Goal: Communication & Community: Answer question/provide support

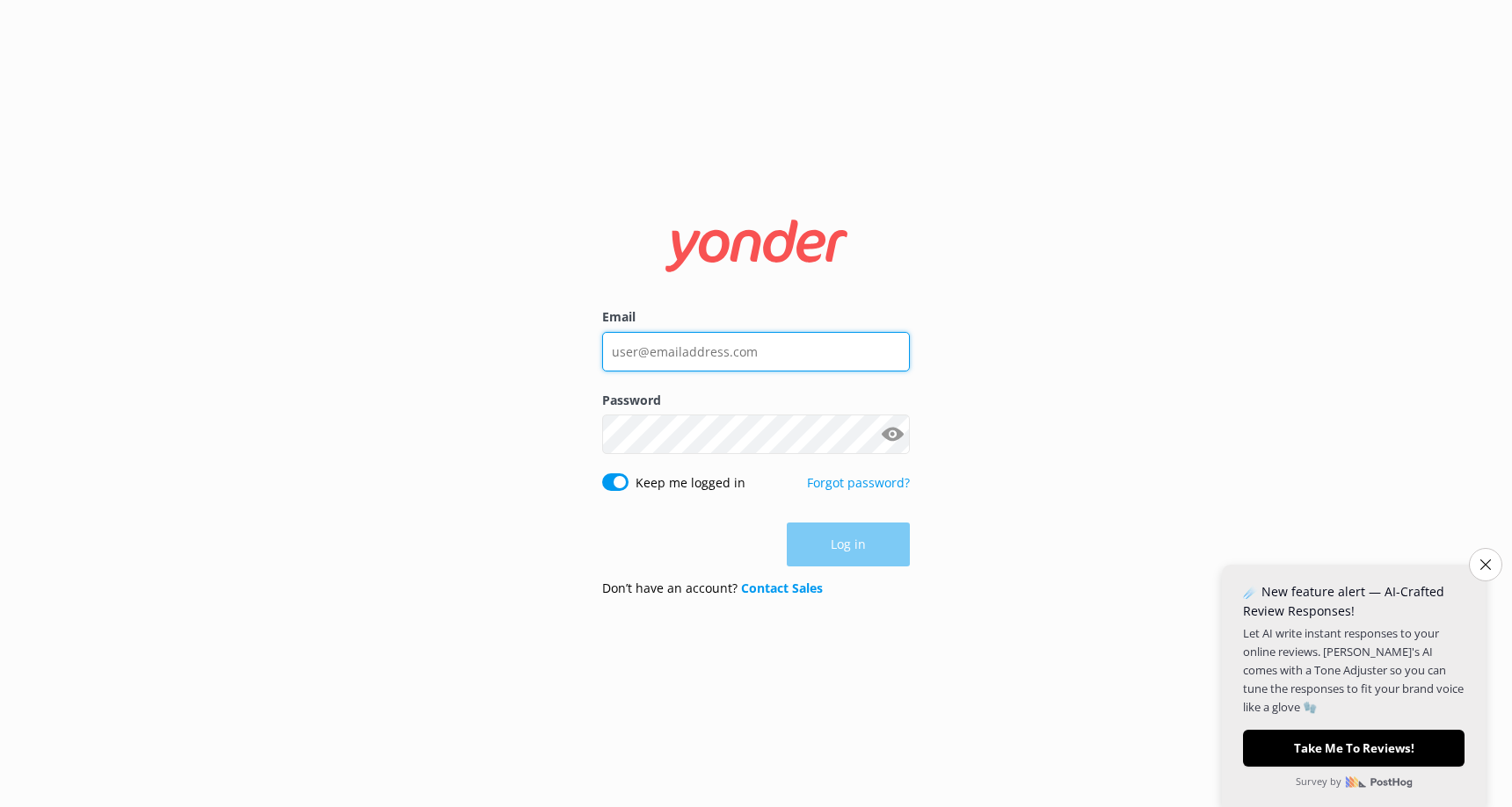
type input "[EMAIL_ADDRESS][DOMAIN_NAME]"
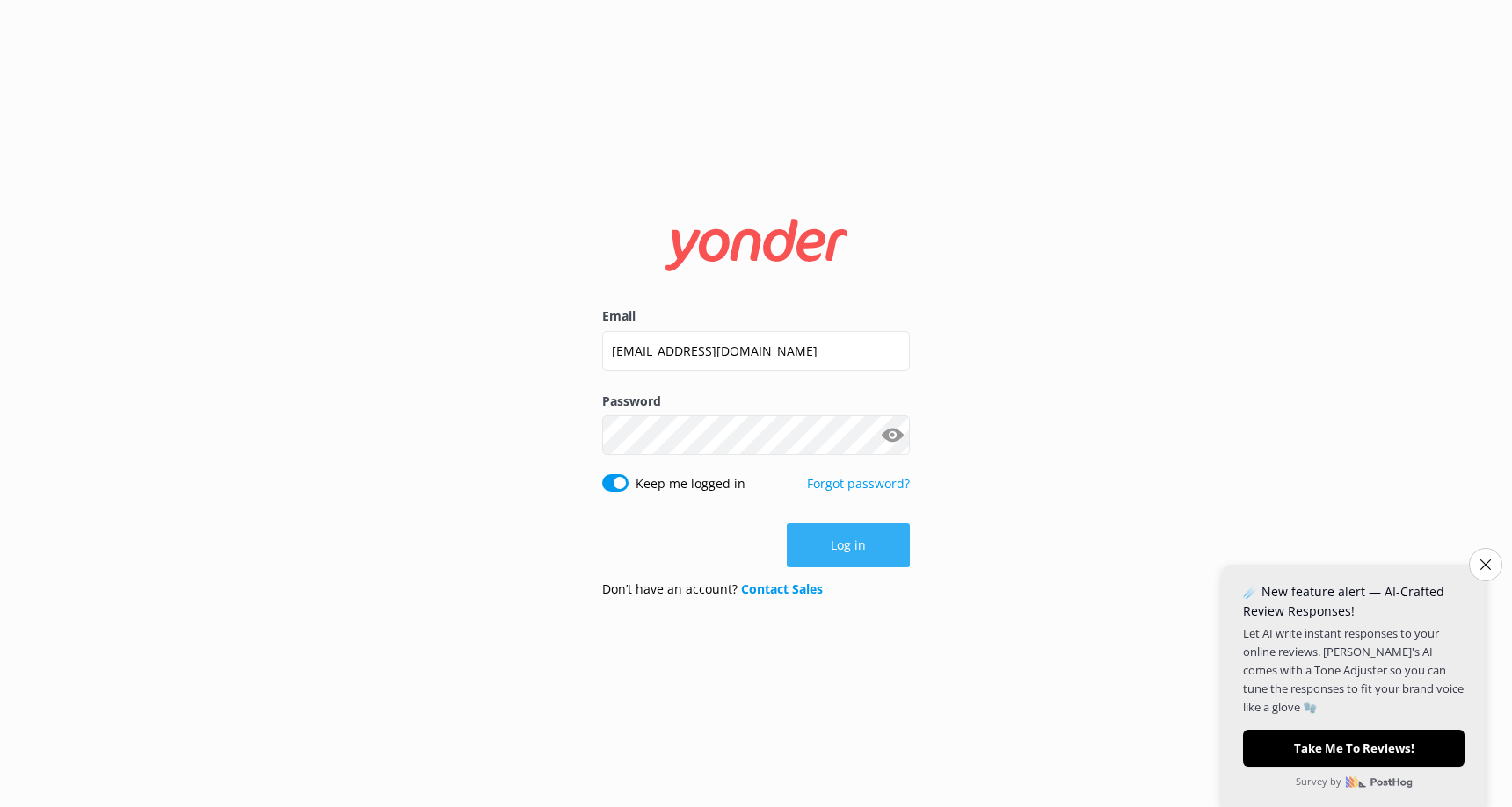
click at [854, 528] on div "Log in" at bounding box center [756, 546] width 308 height 44
click at [854, 528] on button "Log in" at bounding box center [848, 546] width 123 height 44
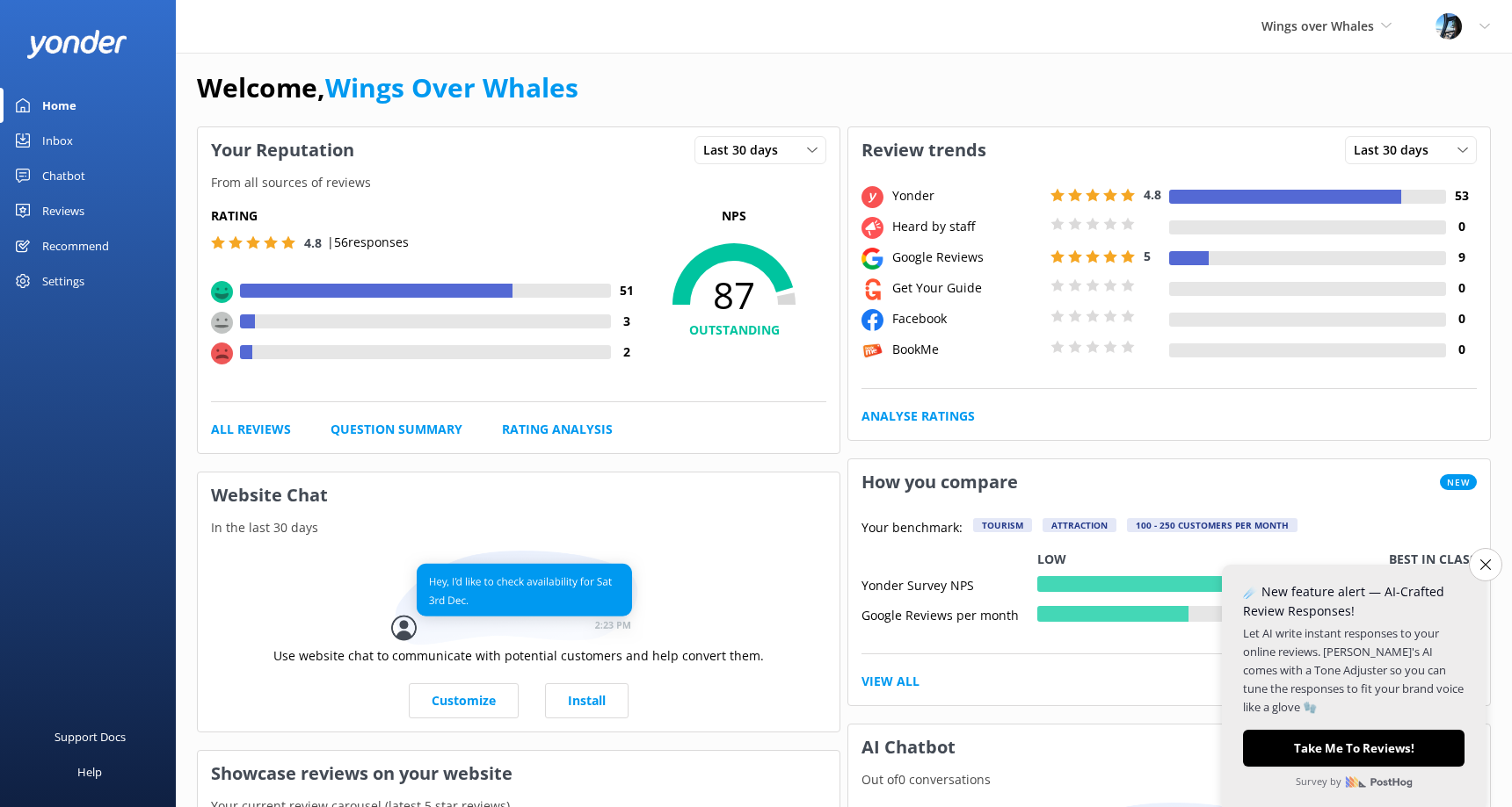
scroll to position [43, 0]
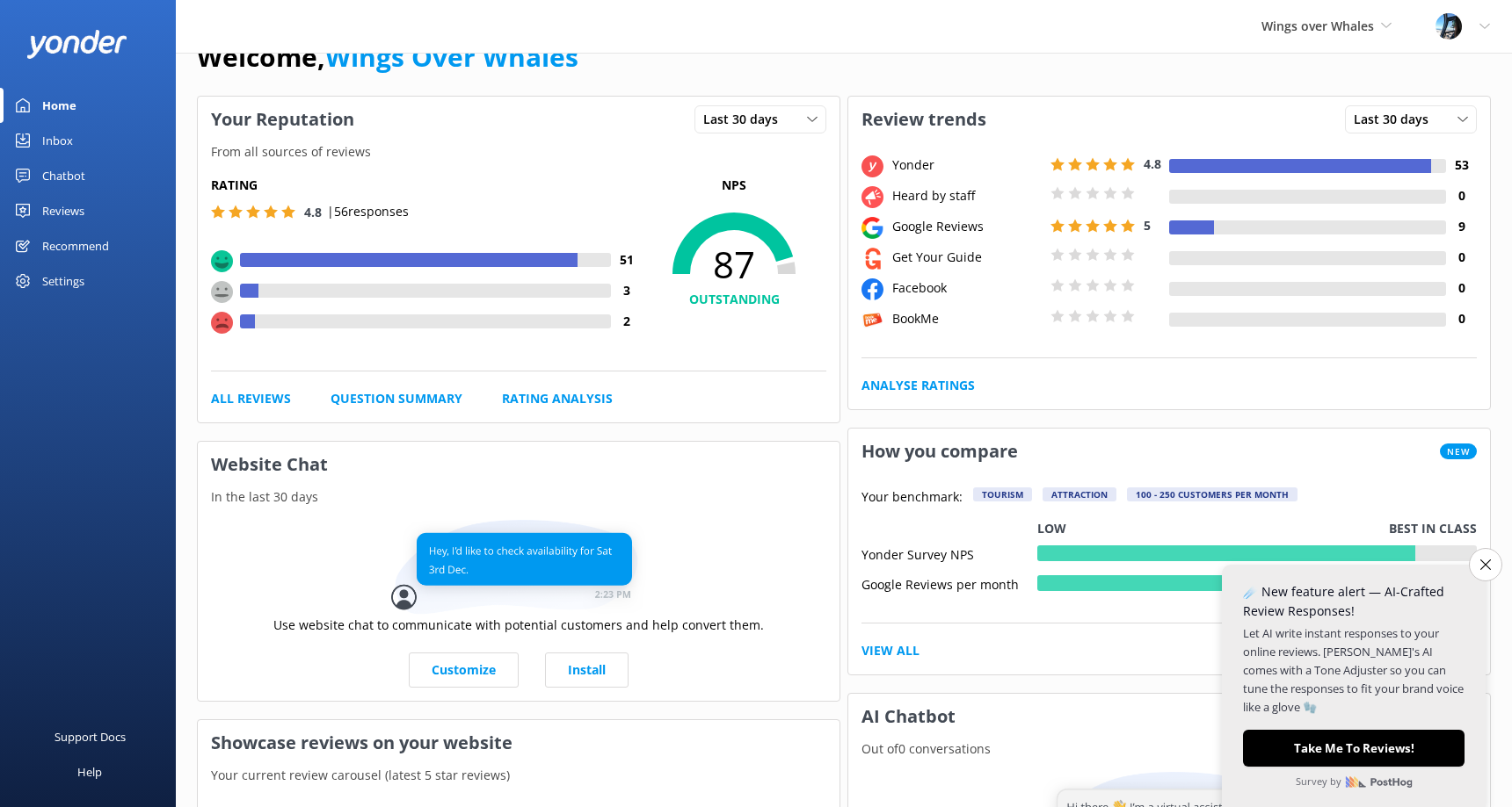
click at [87, 204] on link "Reviews" at bounding box center [88, 211] width 176 height 36
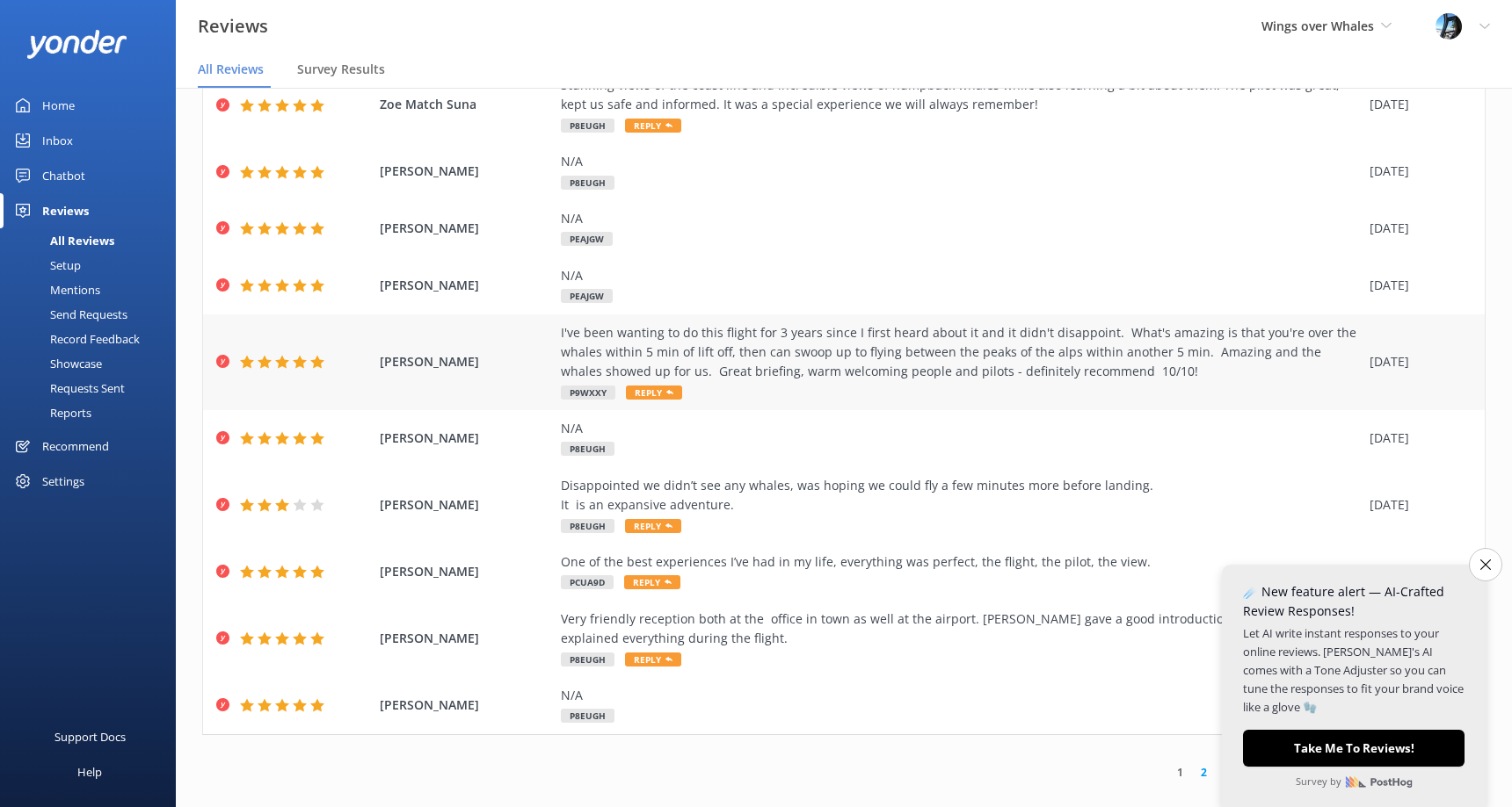
scroll to position [36, 0]
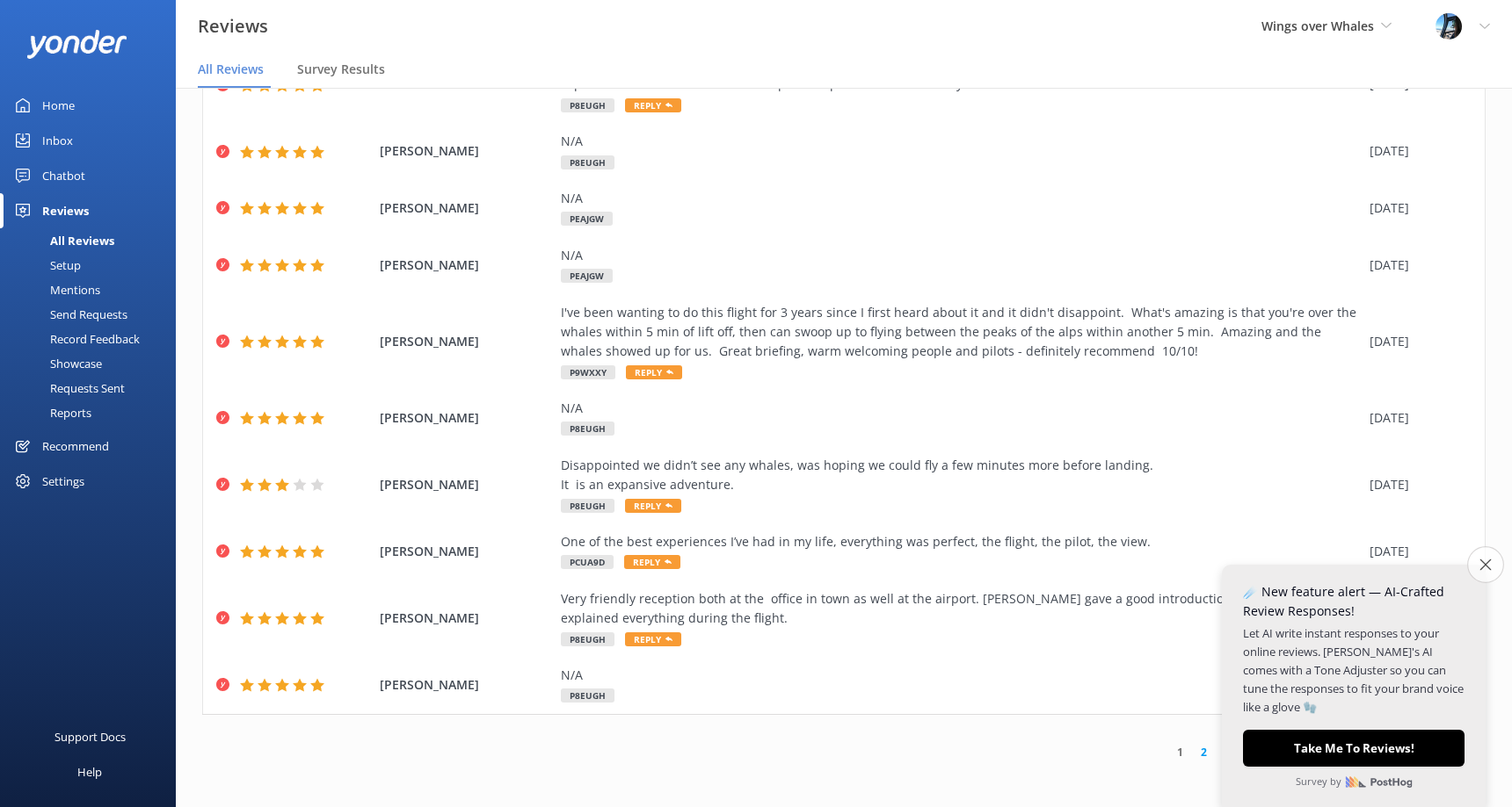
click at [1485, 565] on icon "Close survey" at bounding box center [1485, 564] width 12 height 12
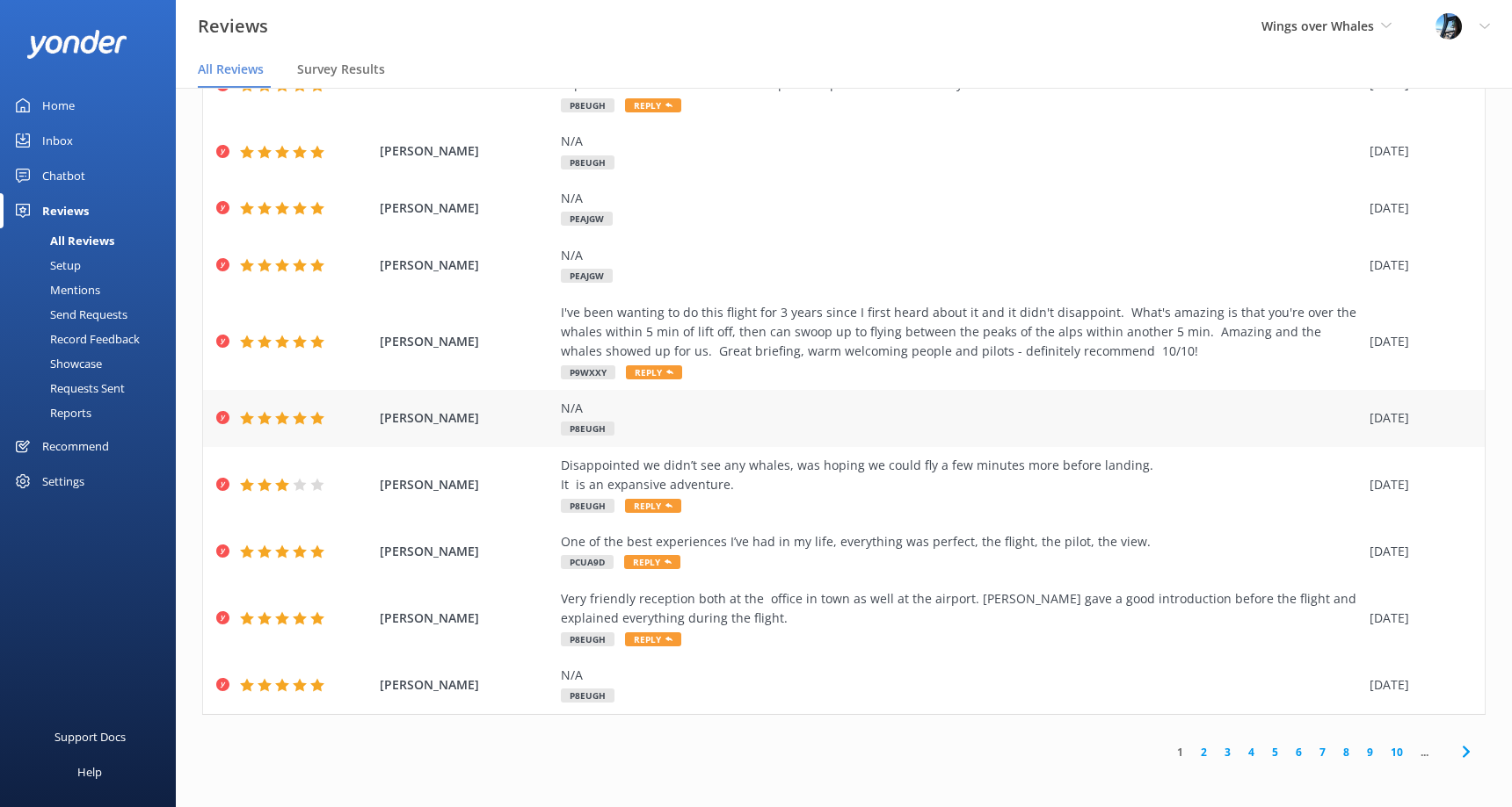
scroll to position [0, 0]
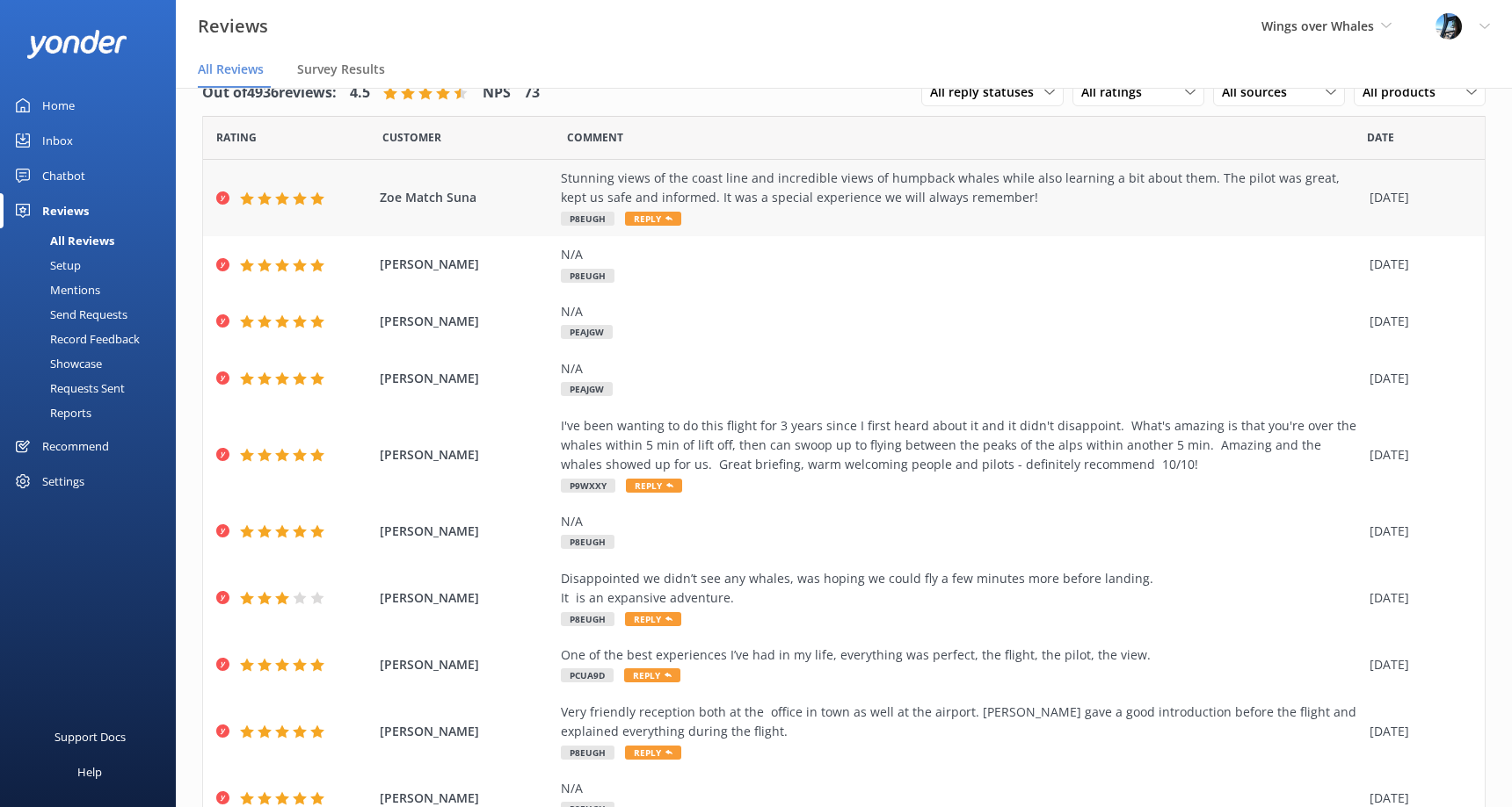
click at [753, 194] on div "Stunning views of the coast line and incredible views of humpback whales while …" at bounding box center [960, 188] width 799 height 39
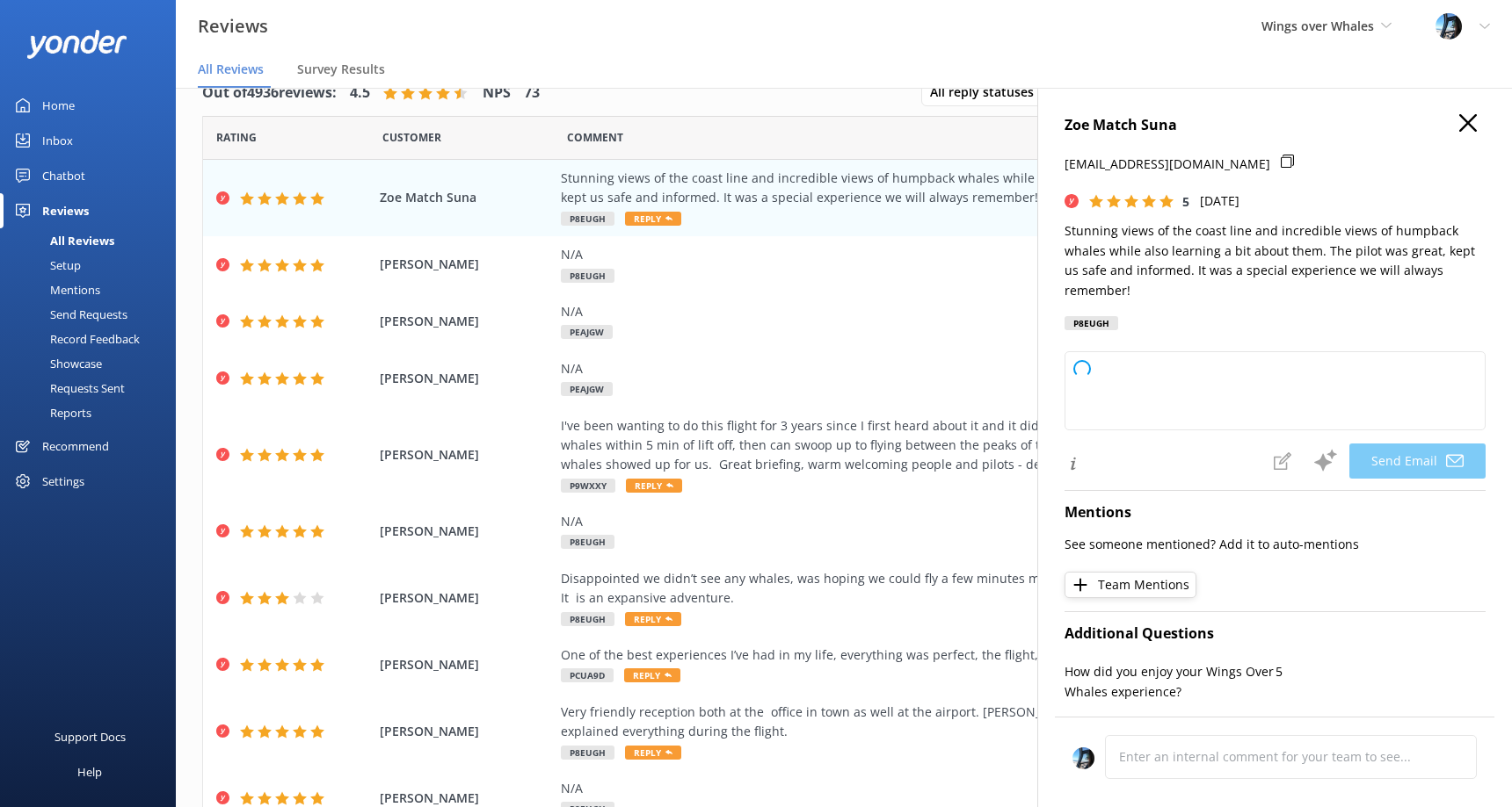
type textarea "Thank you so much, [PERSON_NAME]! We're thrilled to hear you enjoyed the breath…"
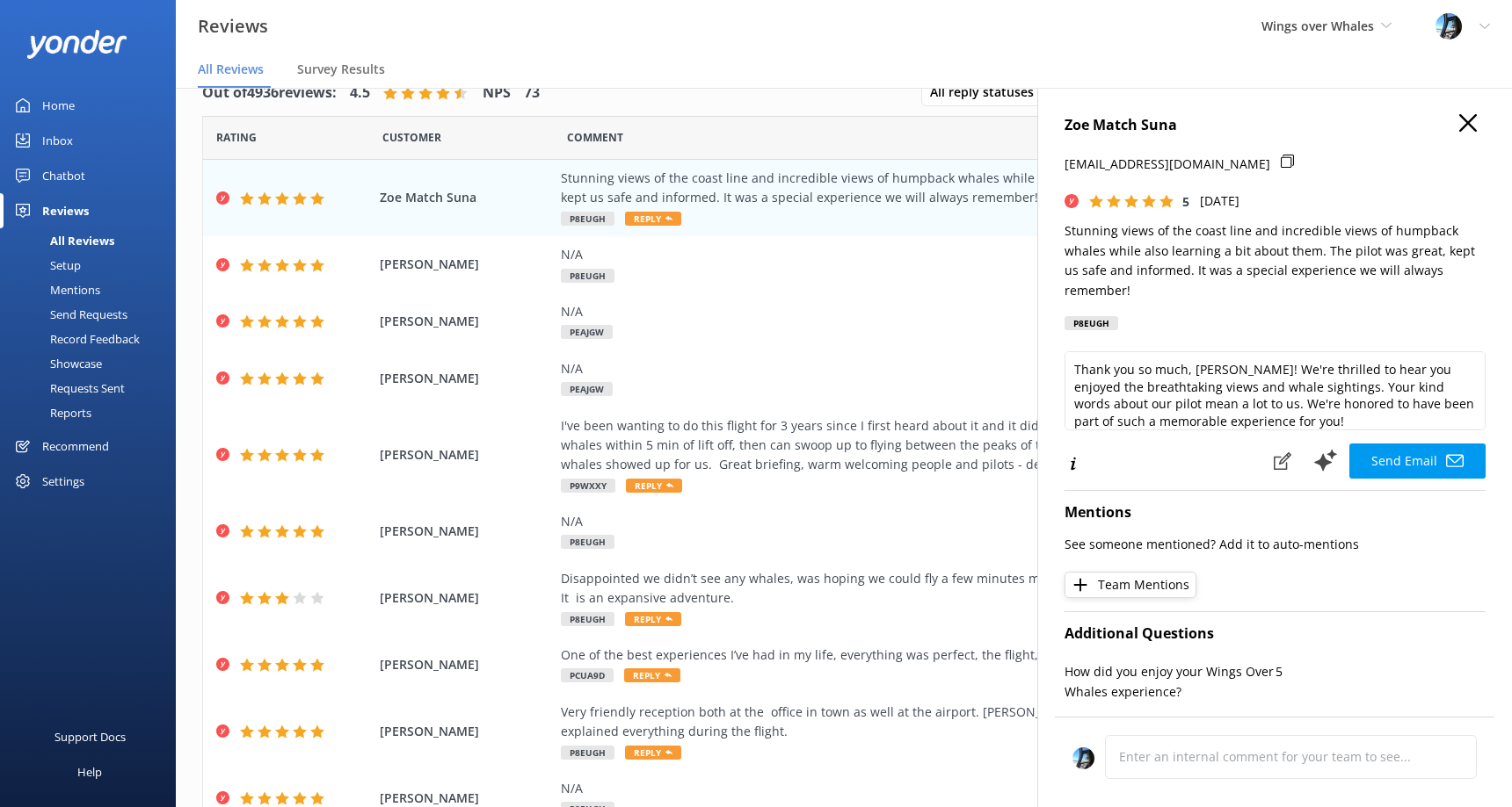
scroll to position [1, 0]
click at [1463, 120] on icon "button" at bounding box center [1468, 122] width 18 height 18
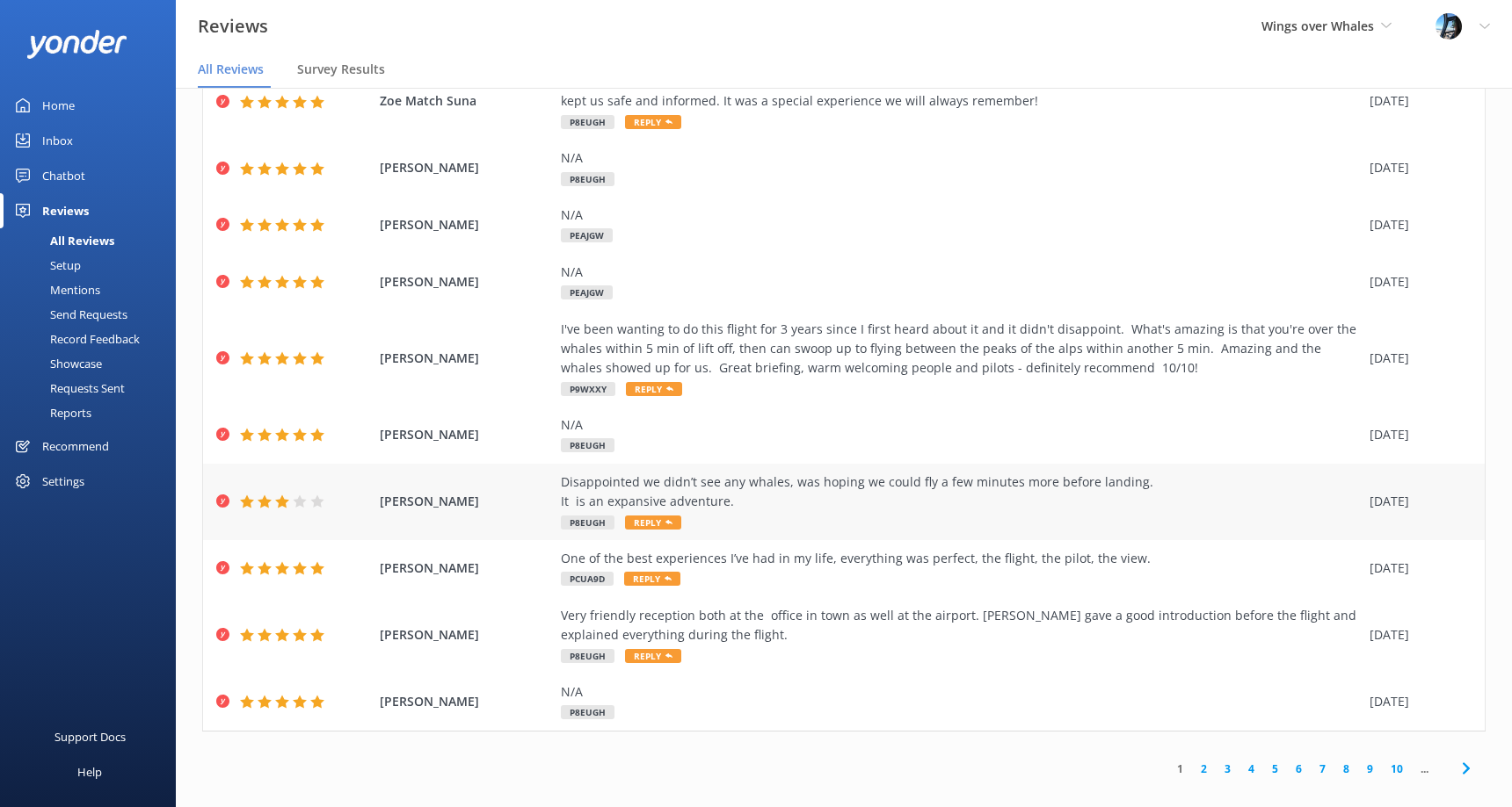
scroll to position [22, 0]
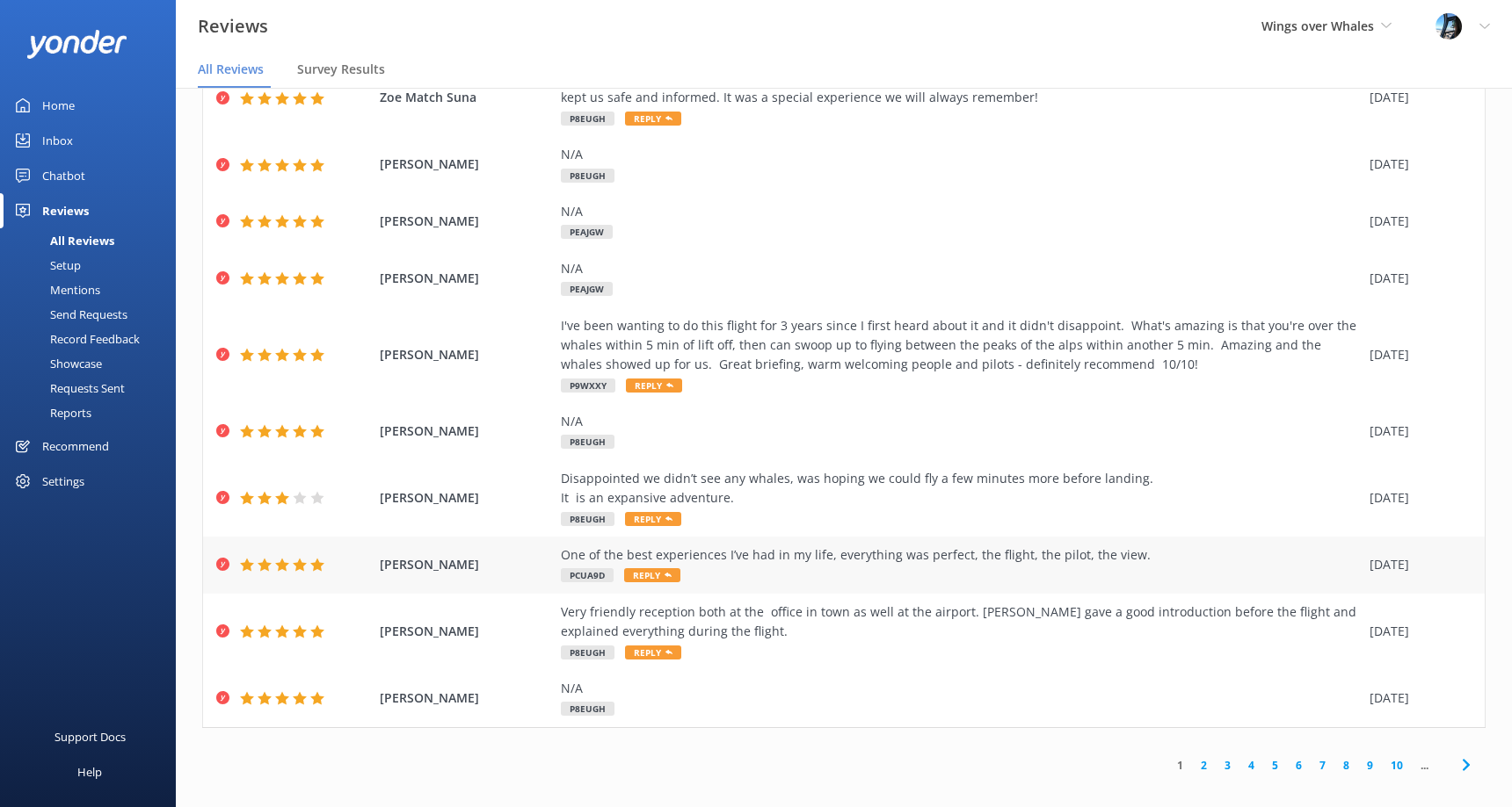
click at [1064, 560] on div "One of the best experiences I’ve had in my life, everything was perfect, the fl…" at bounding box center [960, 555] width 799 height 20
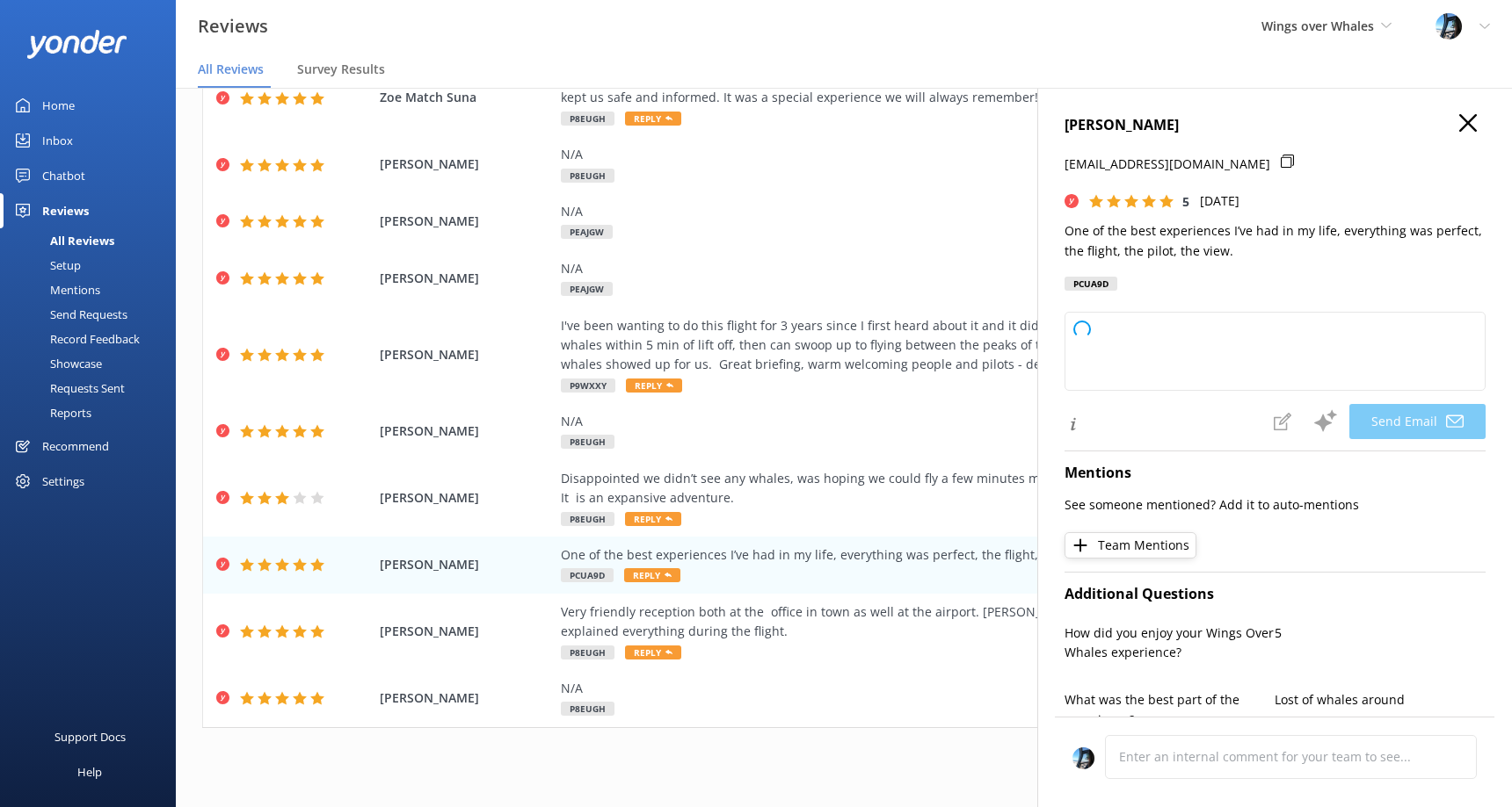
type textarea "Thank you so much, [PERSON_NAME]! We’re thrilled to hear you had such a wonderf…"
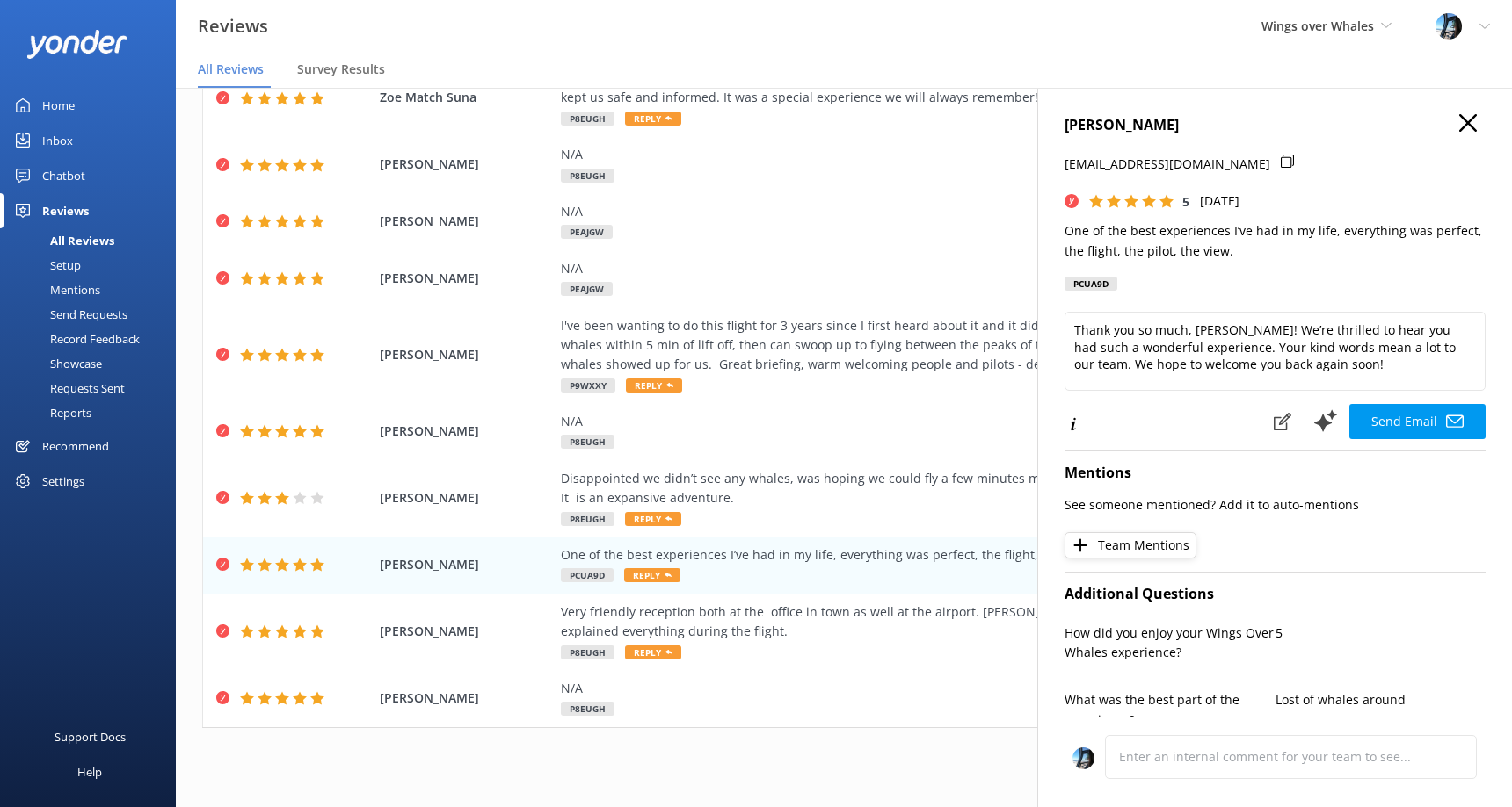
scroll to position [27, 0]
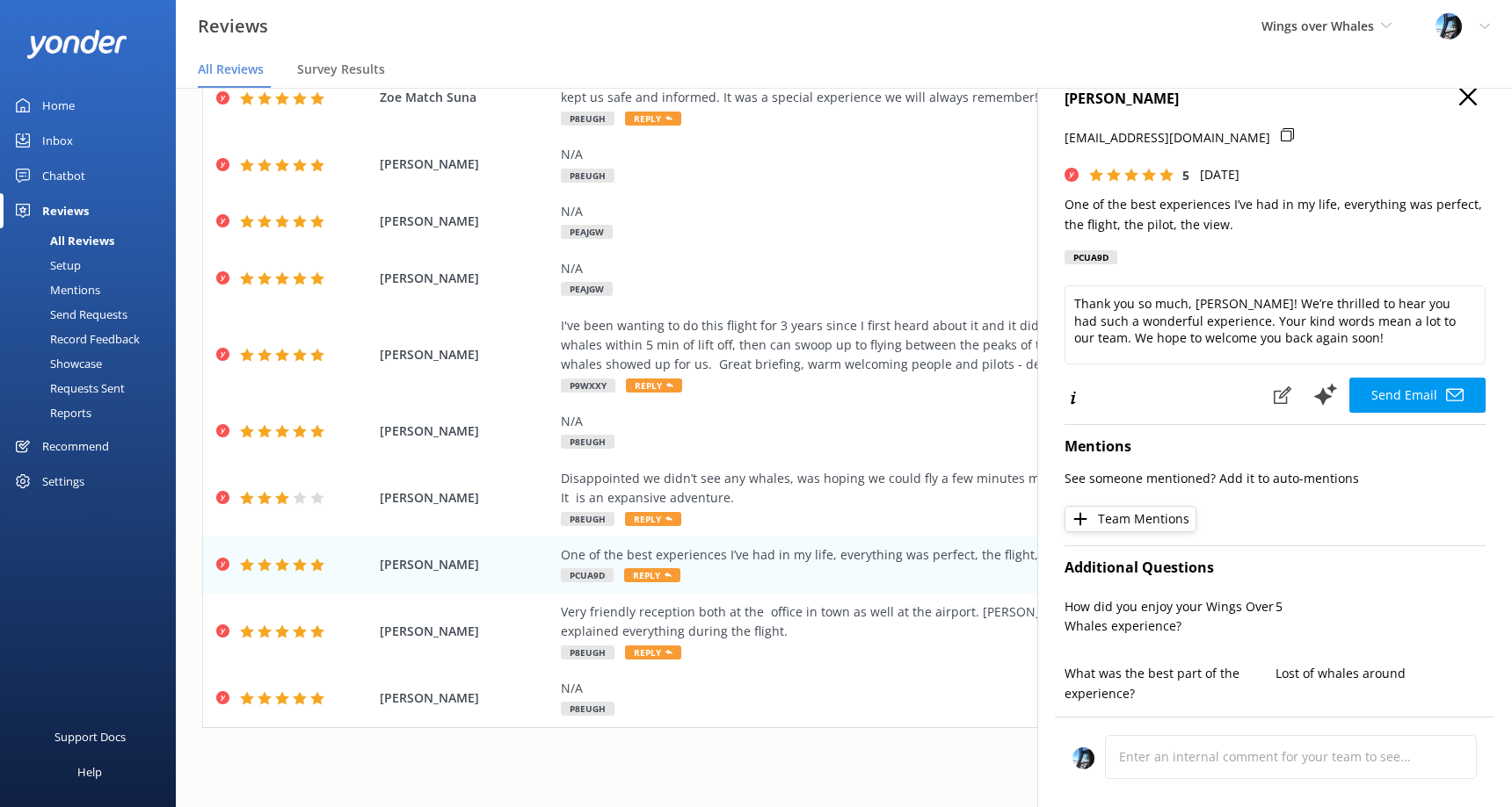
click at [1461, 103] on use "button" at bounding box center [1468, 97] width 18 height 18
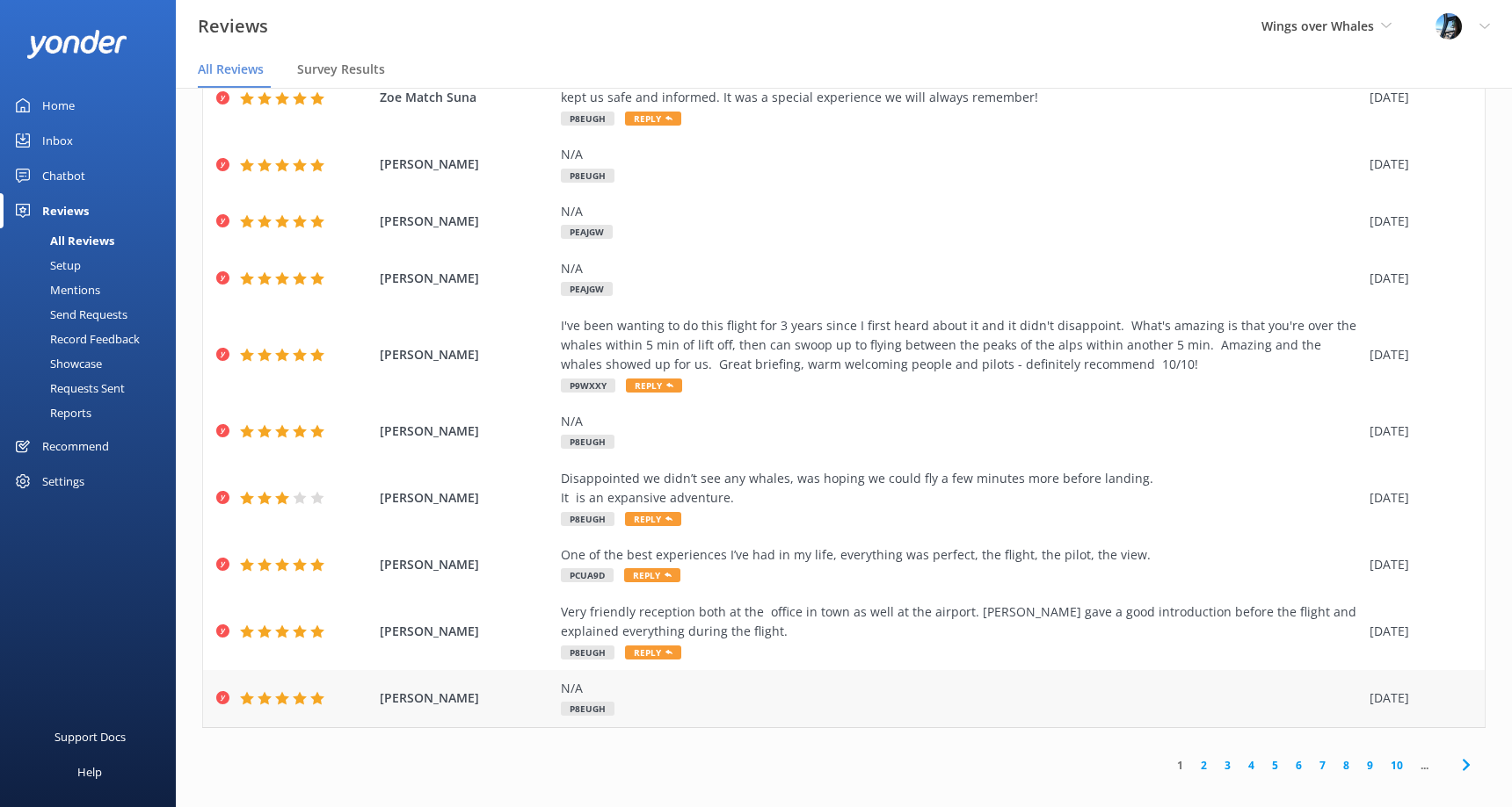
scroll to position [0, 0]
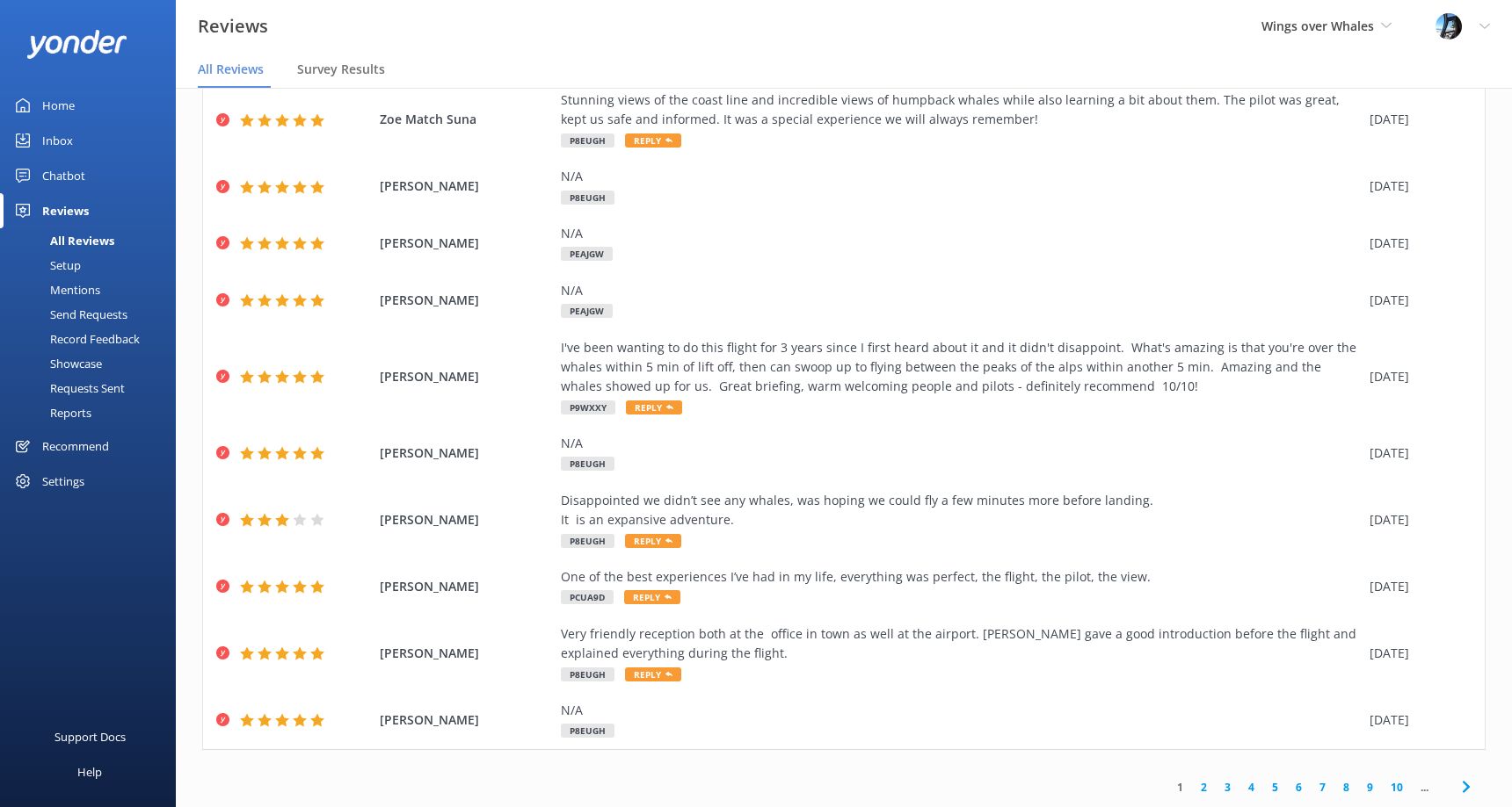
click at [1195, 783] on link "2" at bounding box center [1203, 787] width 24 height 17
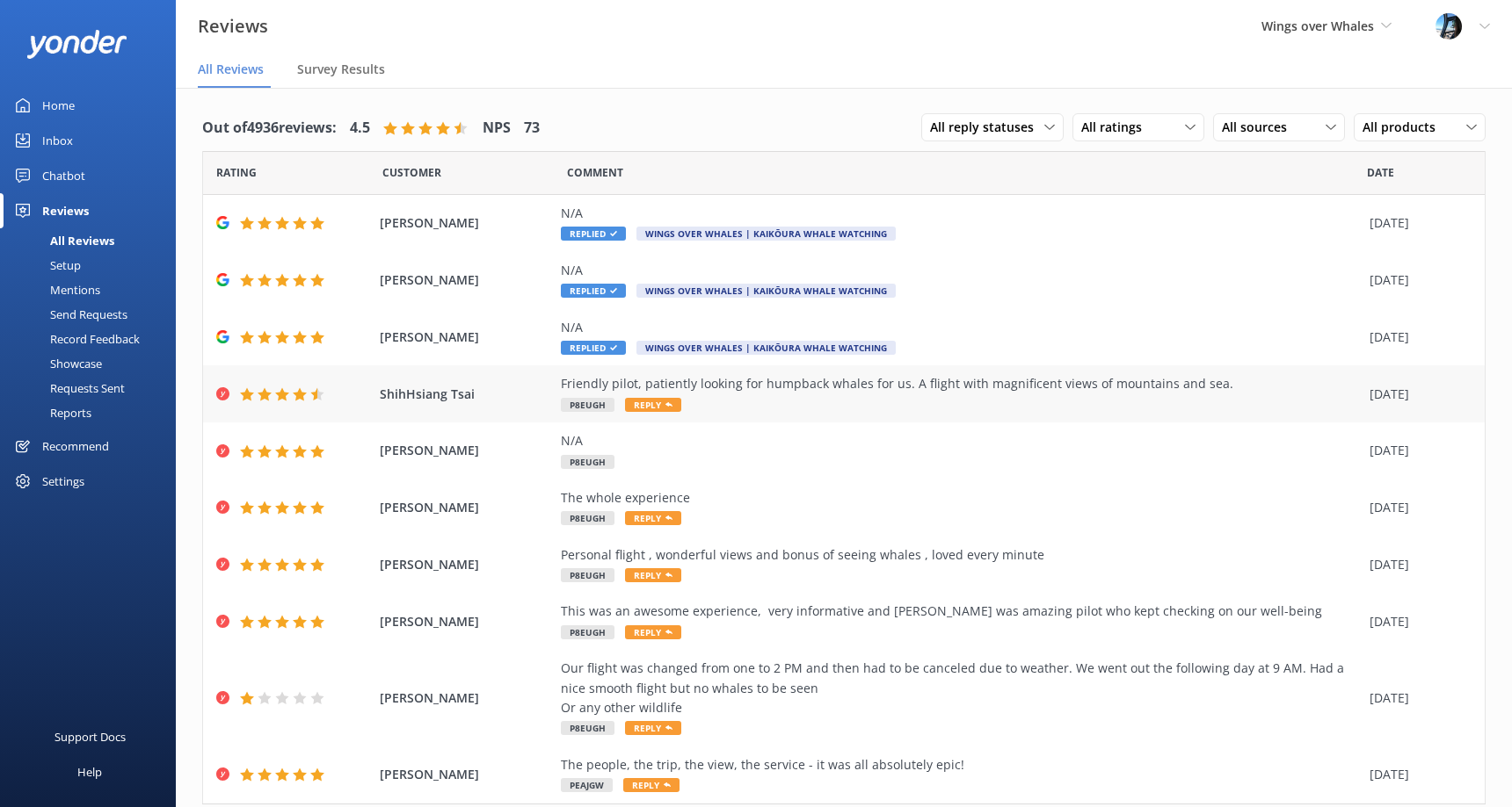
click at [795, 386] on div "Friendly pilot, patiently looking for humpback whales for us. A flight with mag…" at bounding box center [960, 384] width 799 height 20
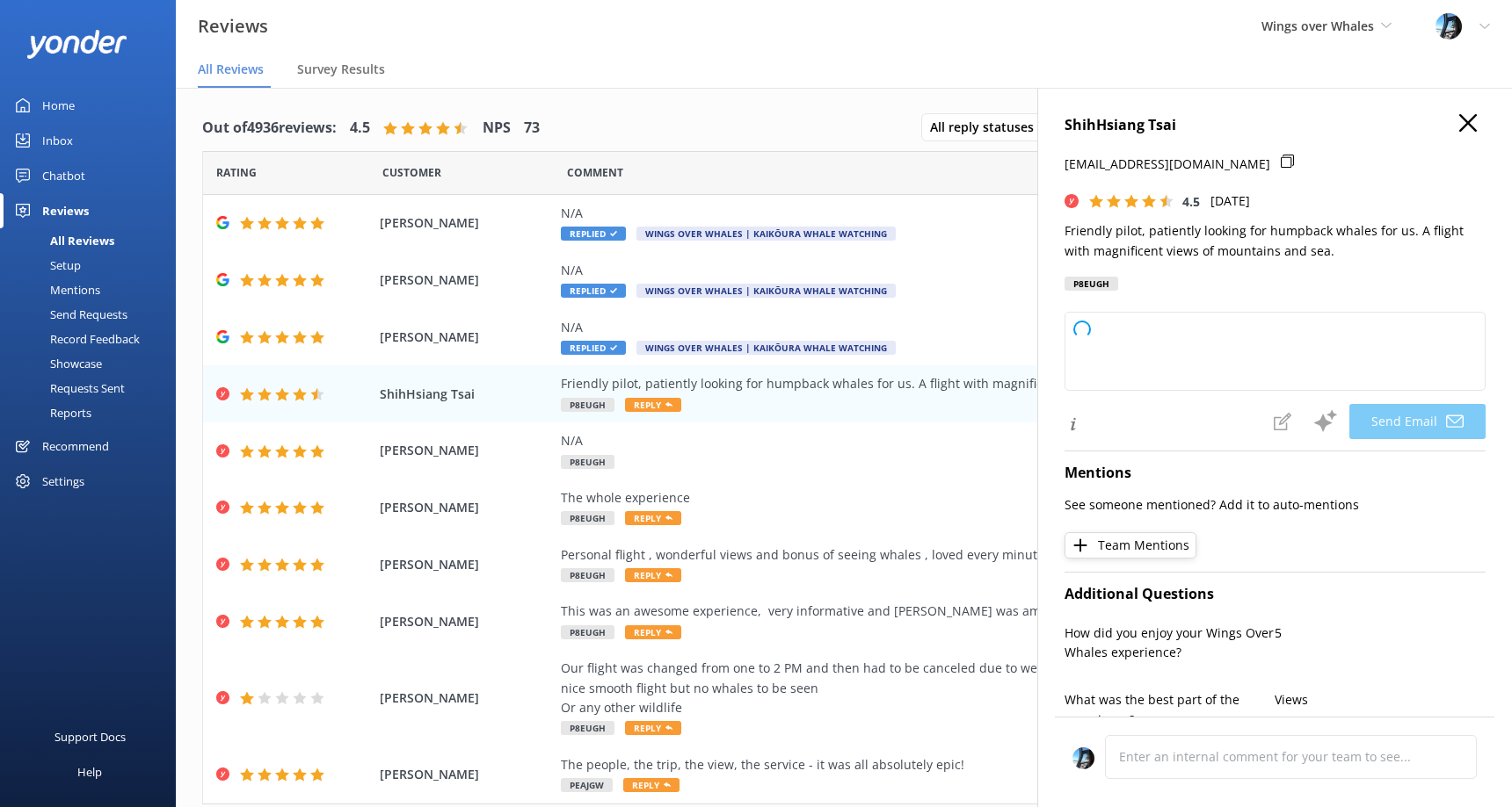
type textarea "Thank you so much, ShihHsiang, for your wonderful review! We're delighted you e…"
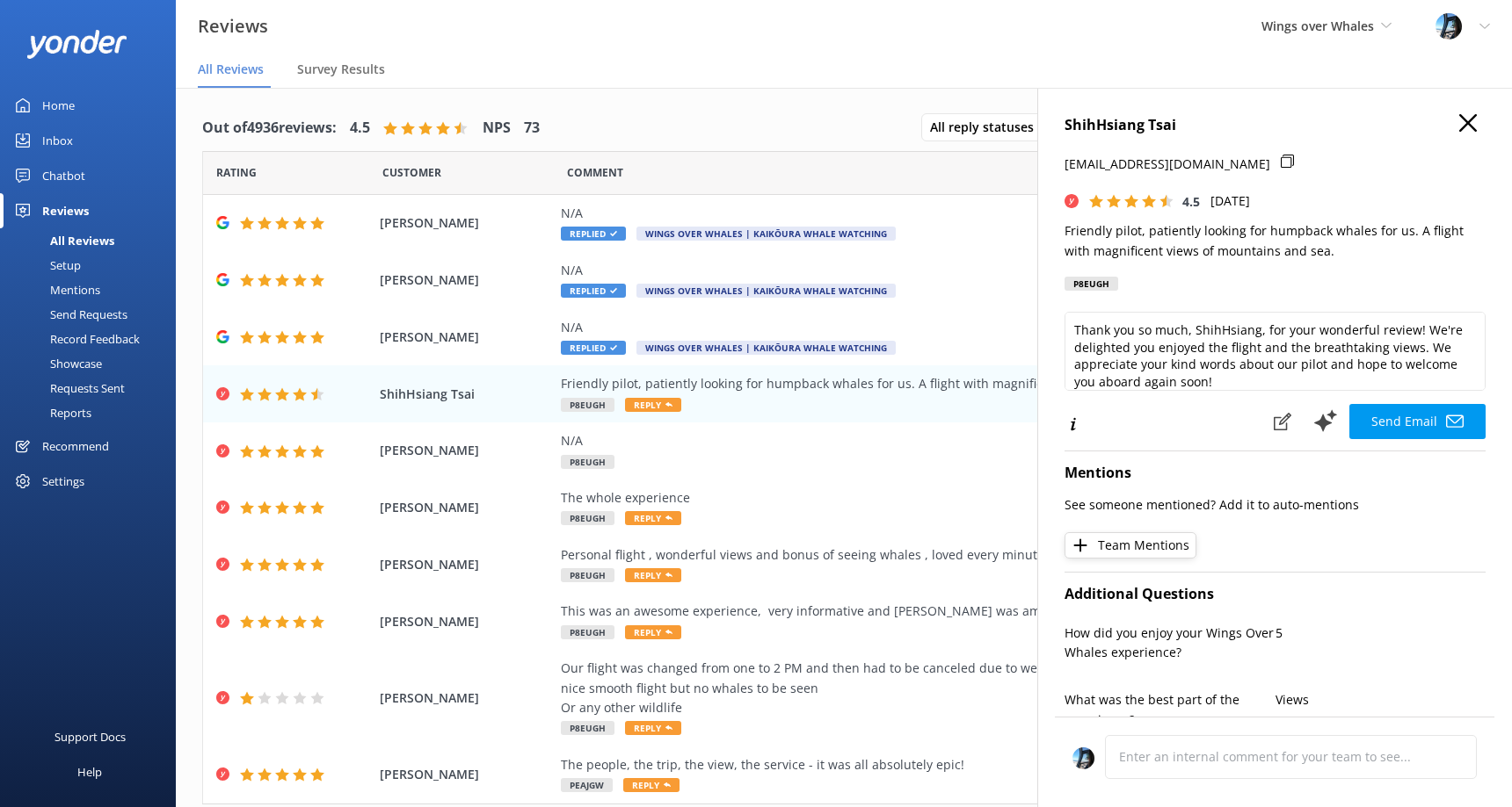
click at [1466, 125] on icon "button" at bounding box center [1468, 123] width 18 height 18
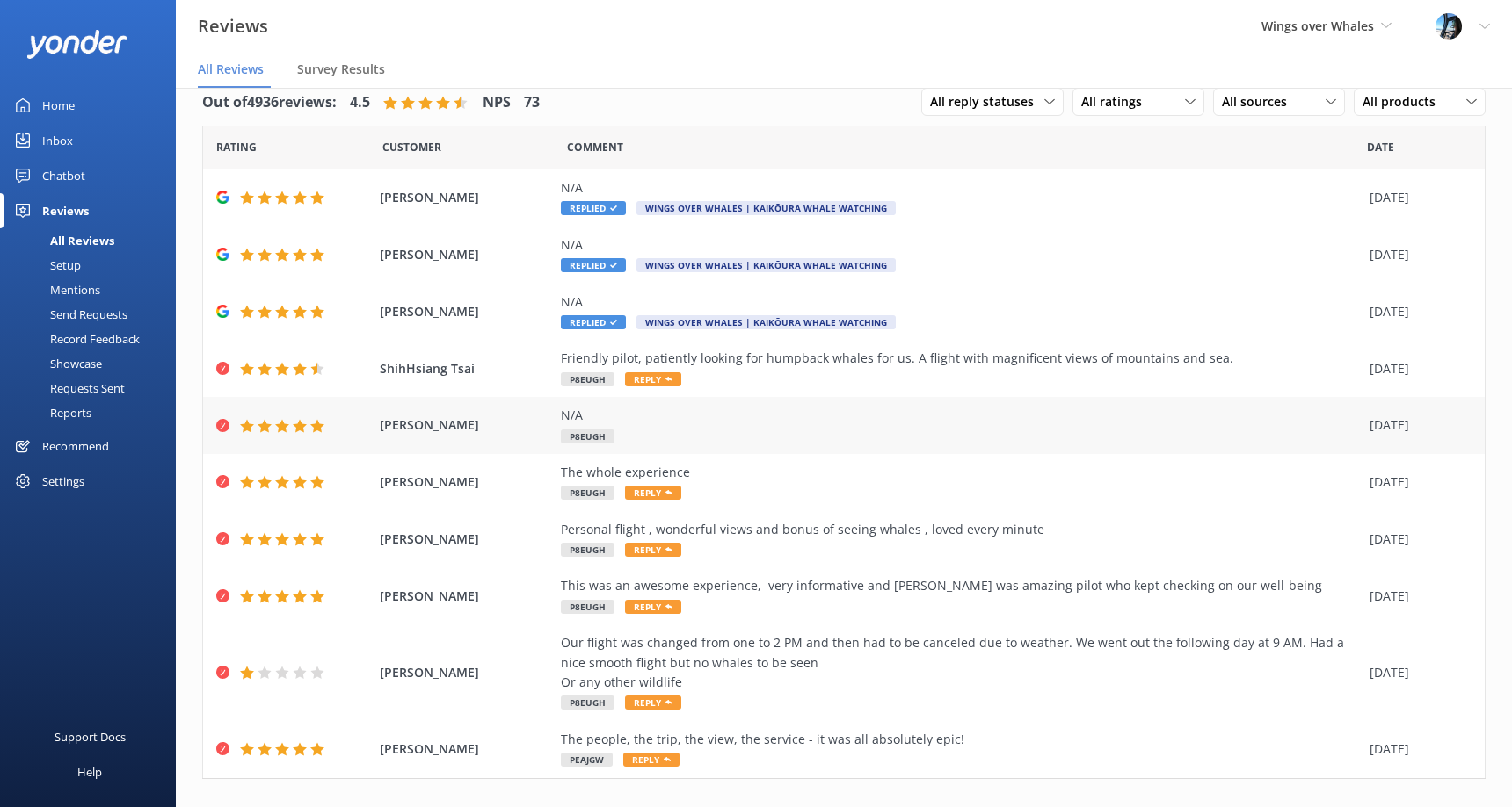
scroll to position [54, 0]
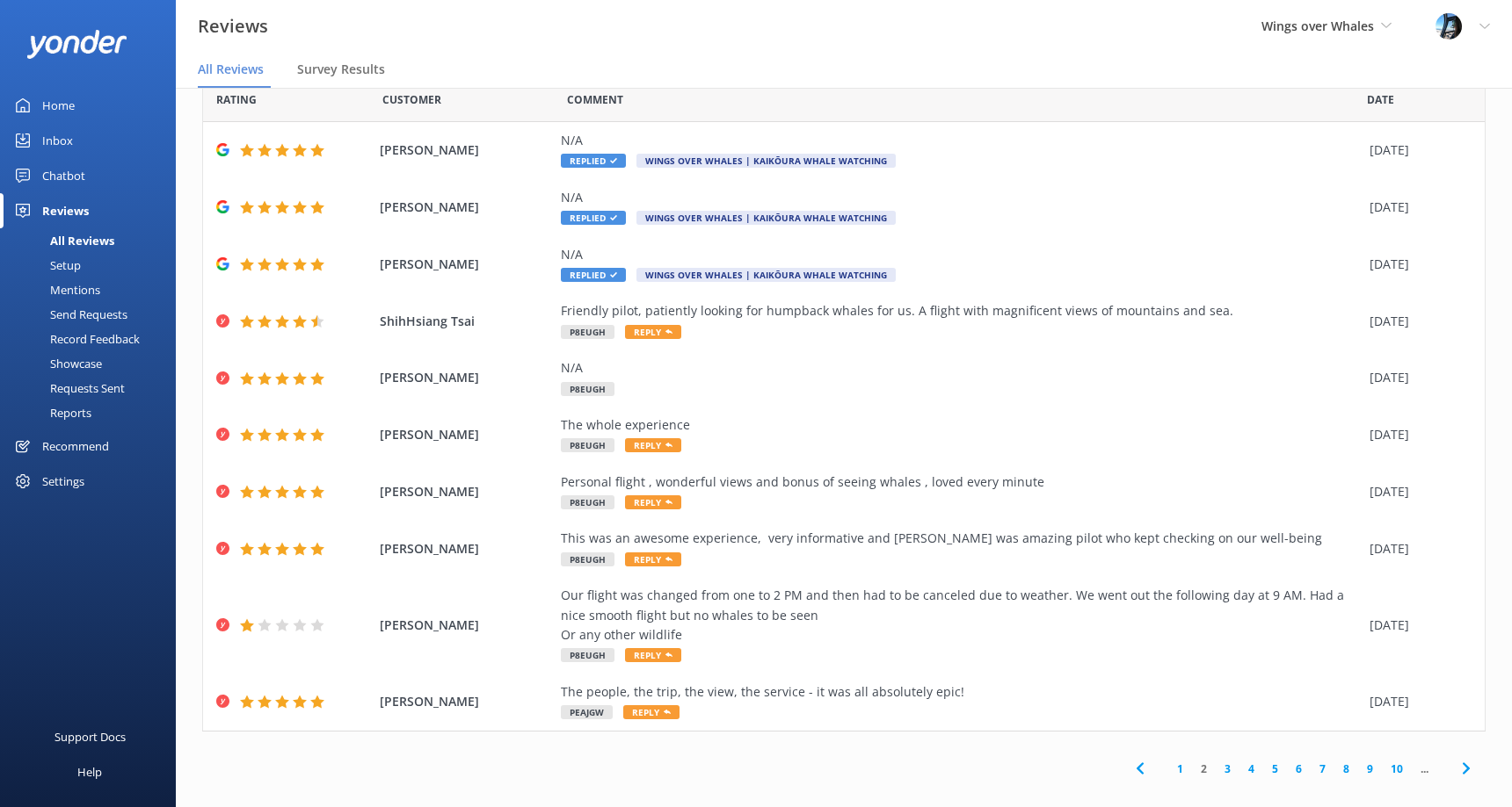
click at [1231, 774] on link "3" at bounding box center [1228, 769] width 24 height 17
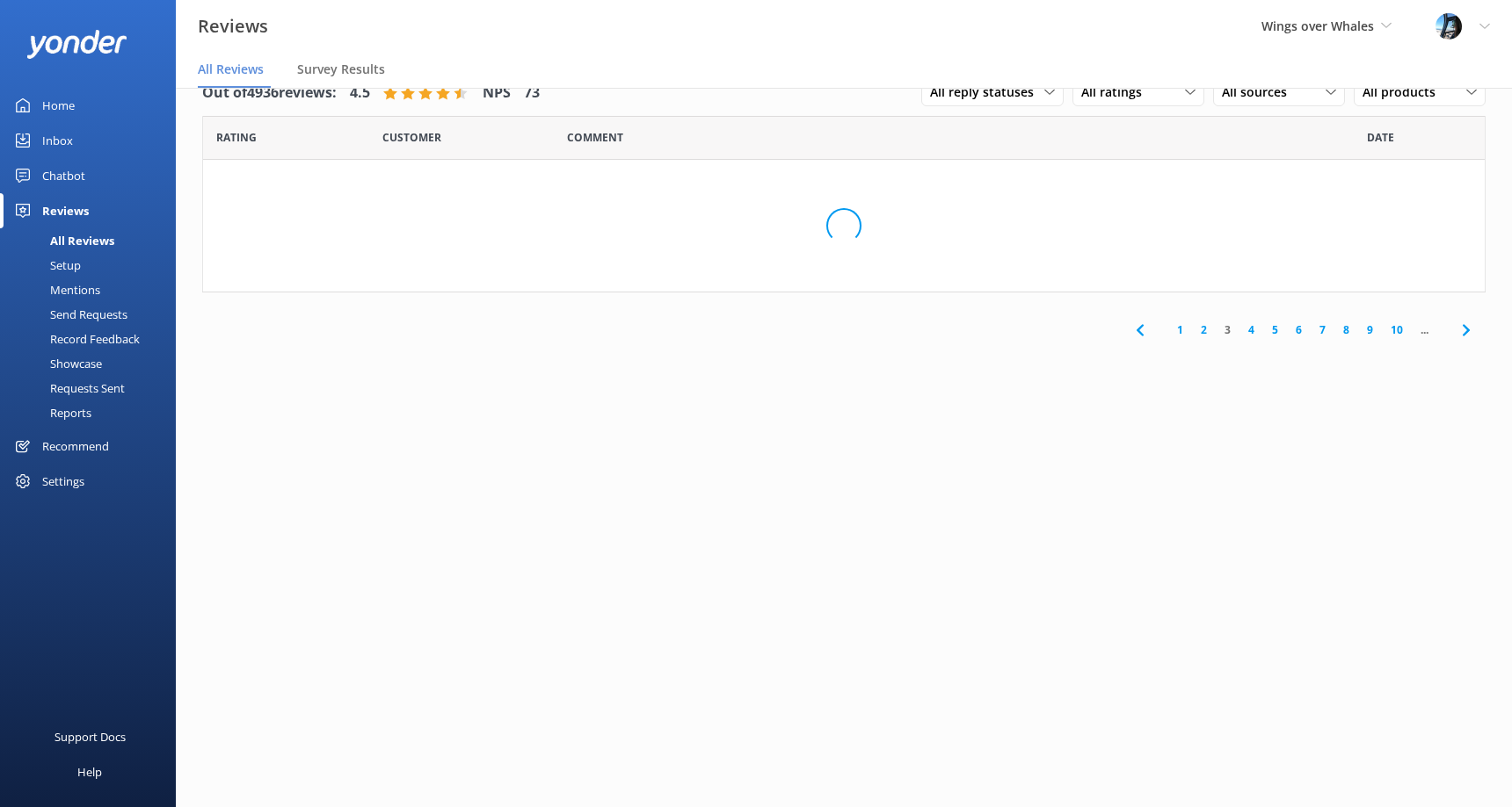
scroll to position [0, 0]
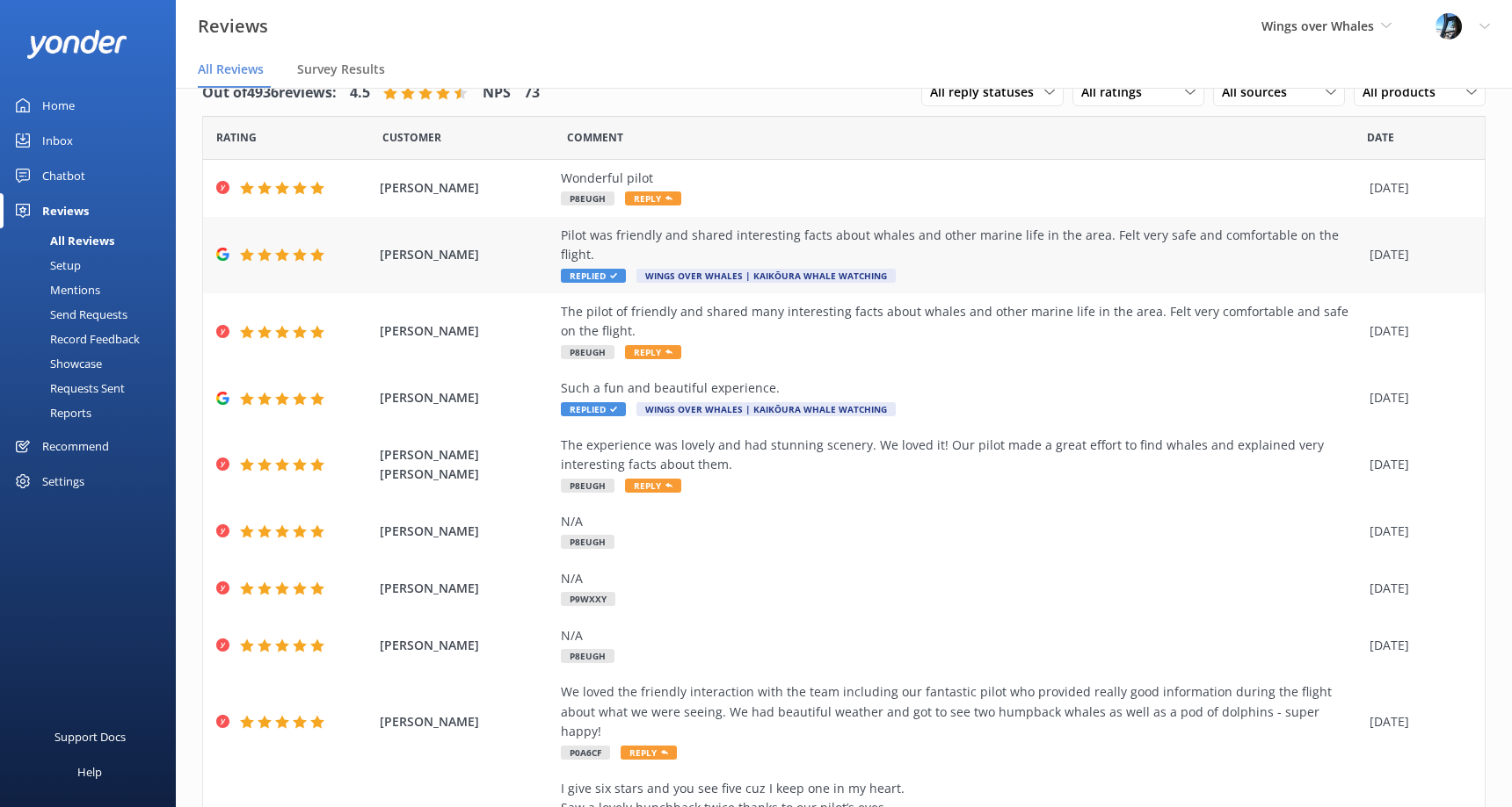
click at [898, 245] on div "Pilot was friendly and shared interesting facts about whales and other marine l…" at bounding box center [960, 246] width 799 height 39
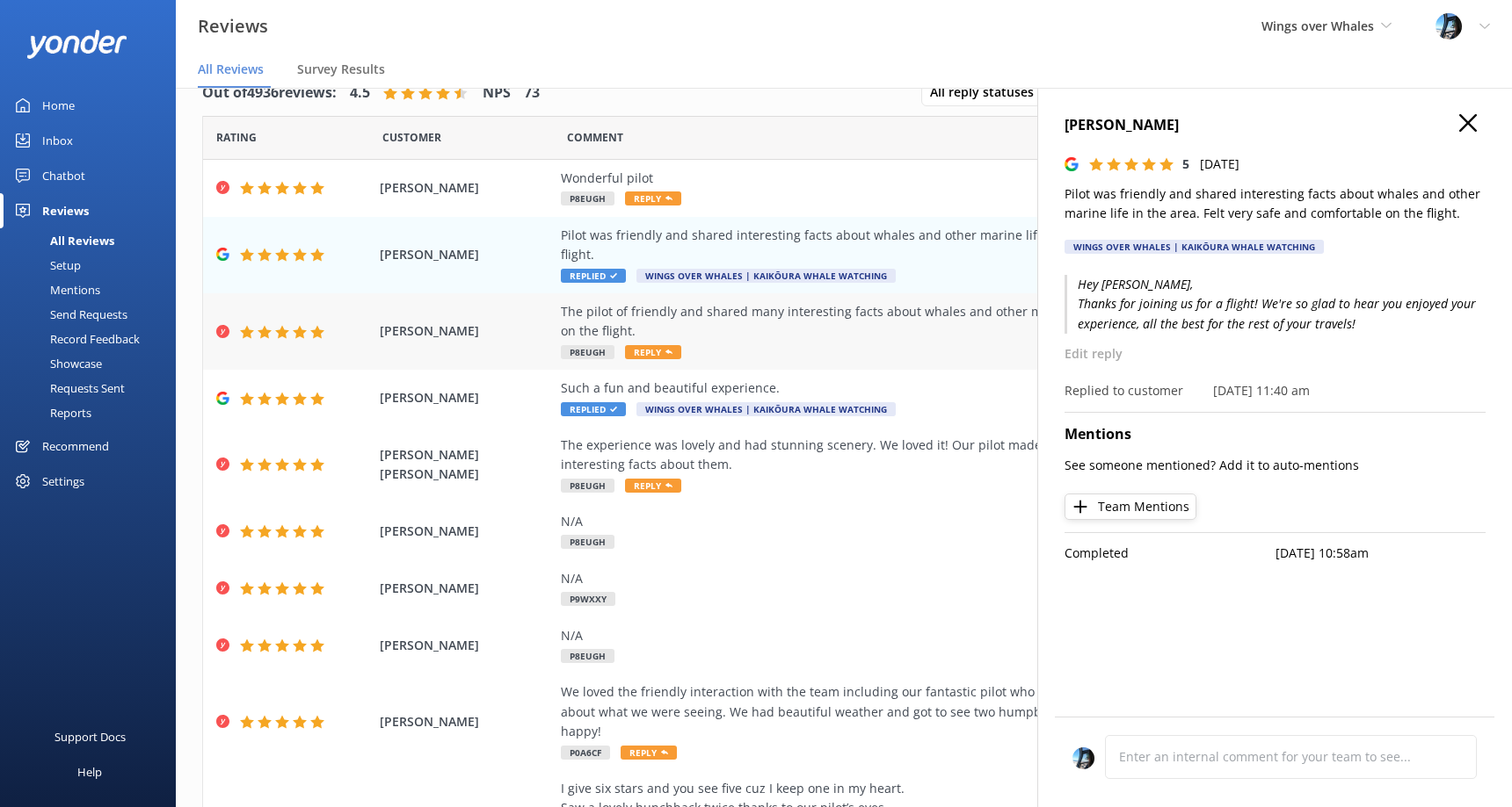
click at [847, 302] on div "The pilot of friendly and shared many interesting facts about whales and other …" at bounding box center [960, 322] width 799 height 39
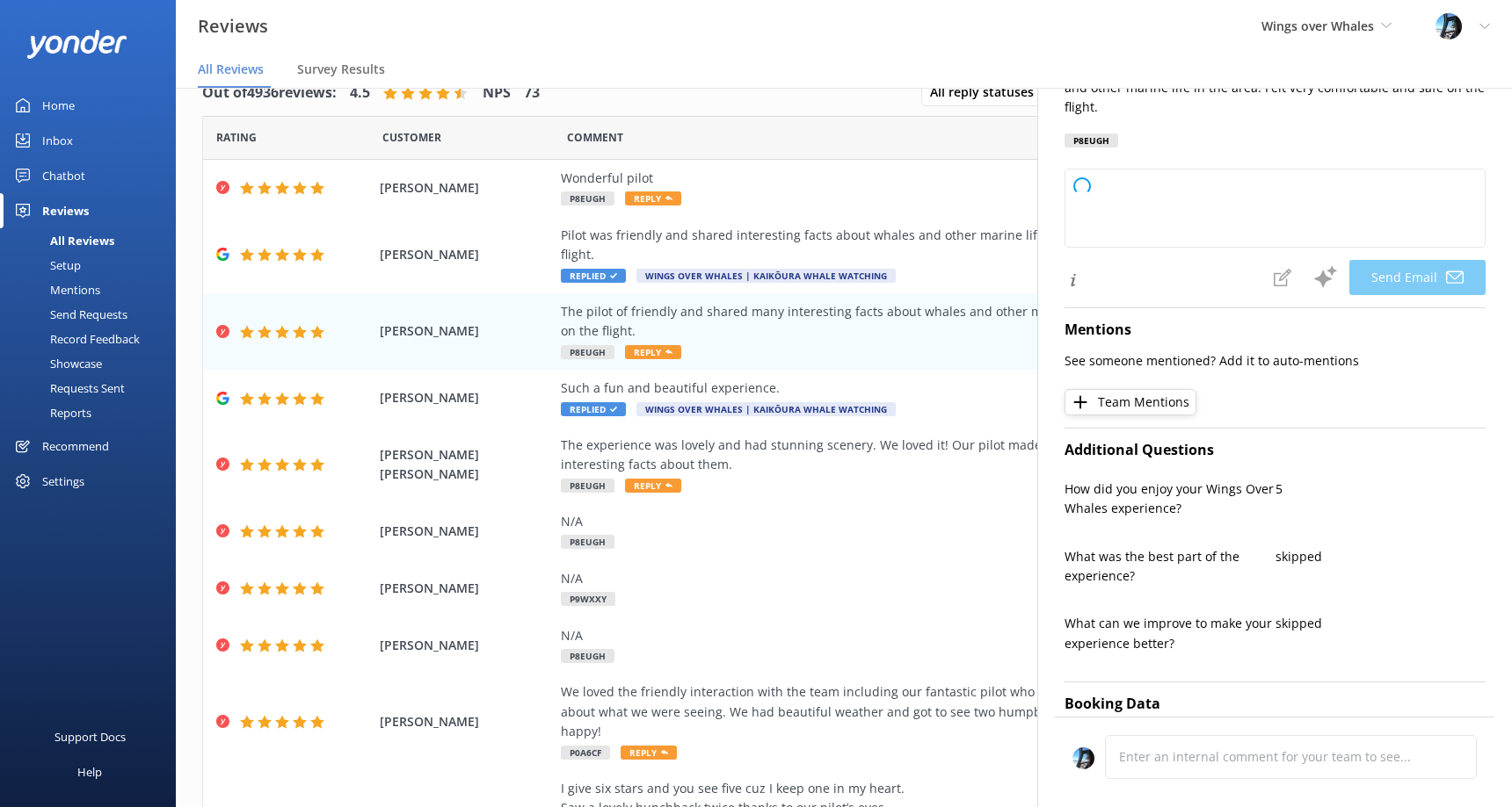
scroll to position [433, 0]
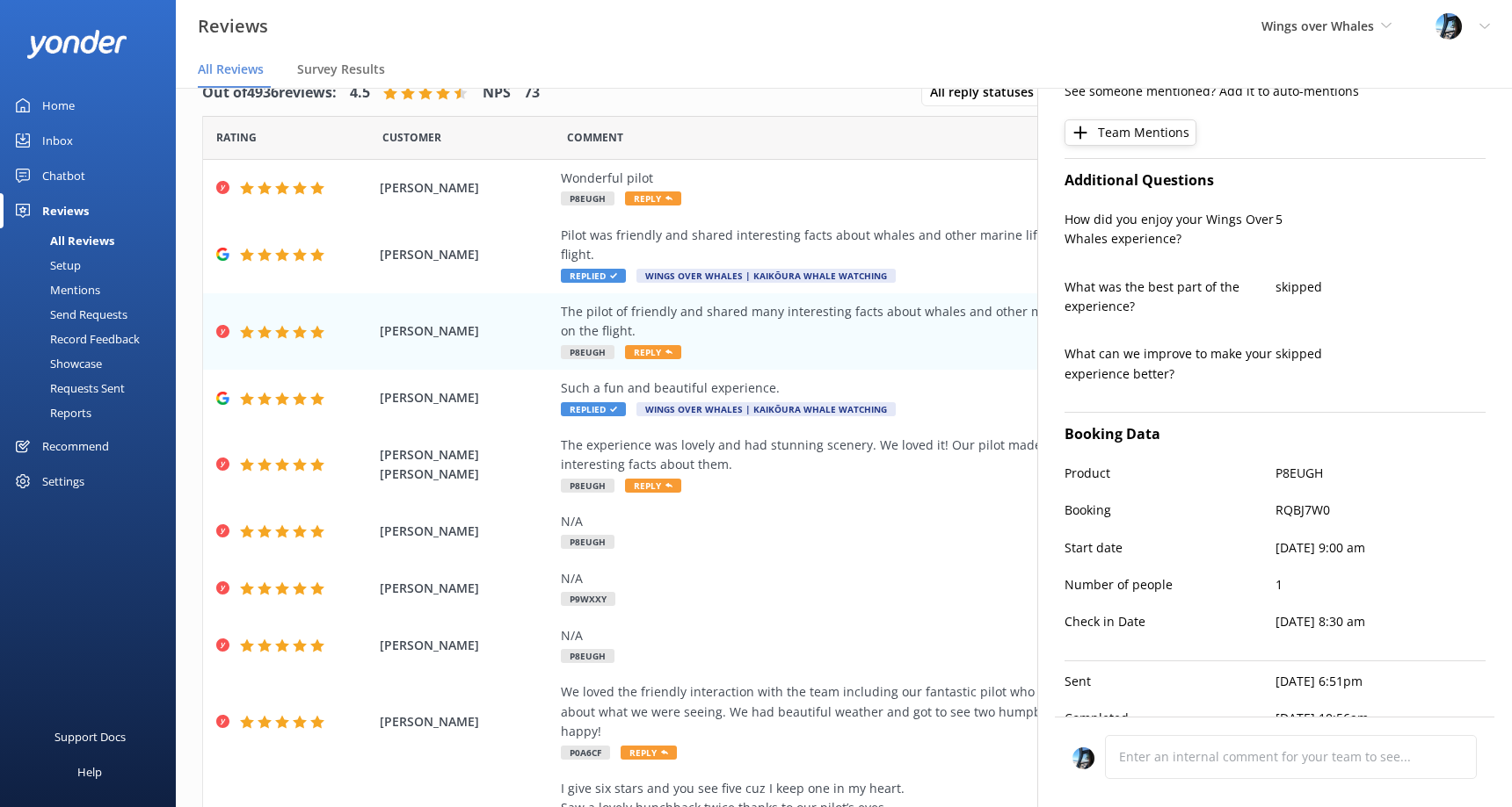
type textarea "Thank you so much for your wonderful review, [PERSON_NAME]! We're delighted to …"
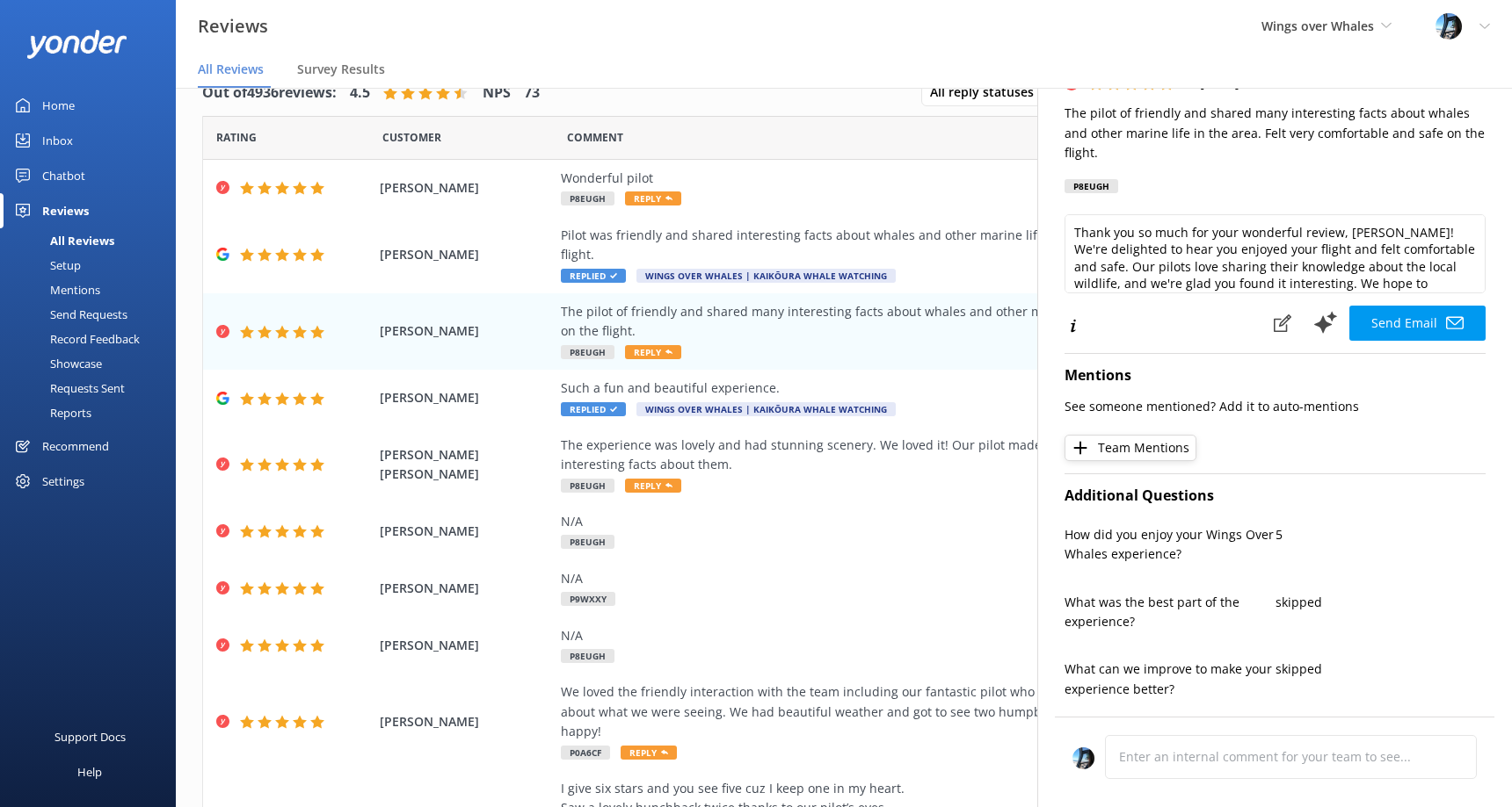
scroll to position [0, 0]
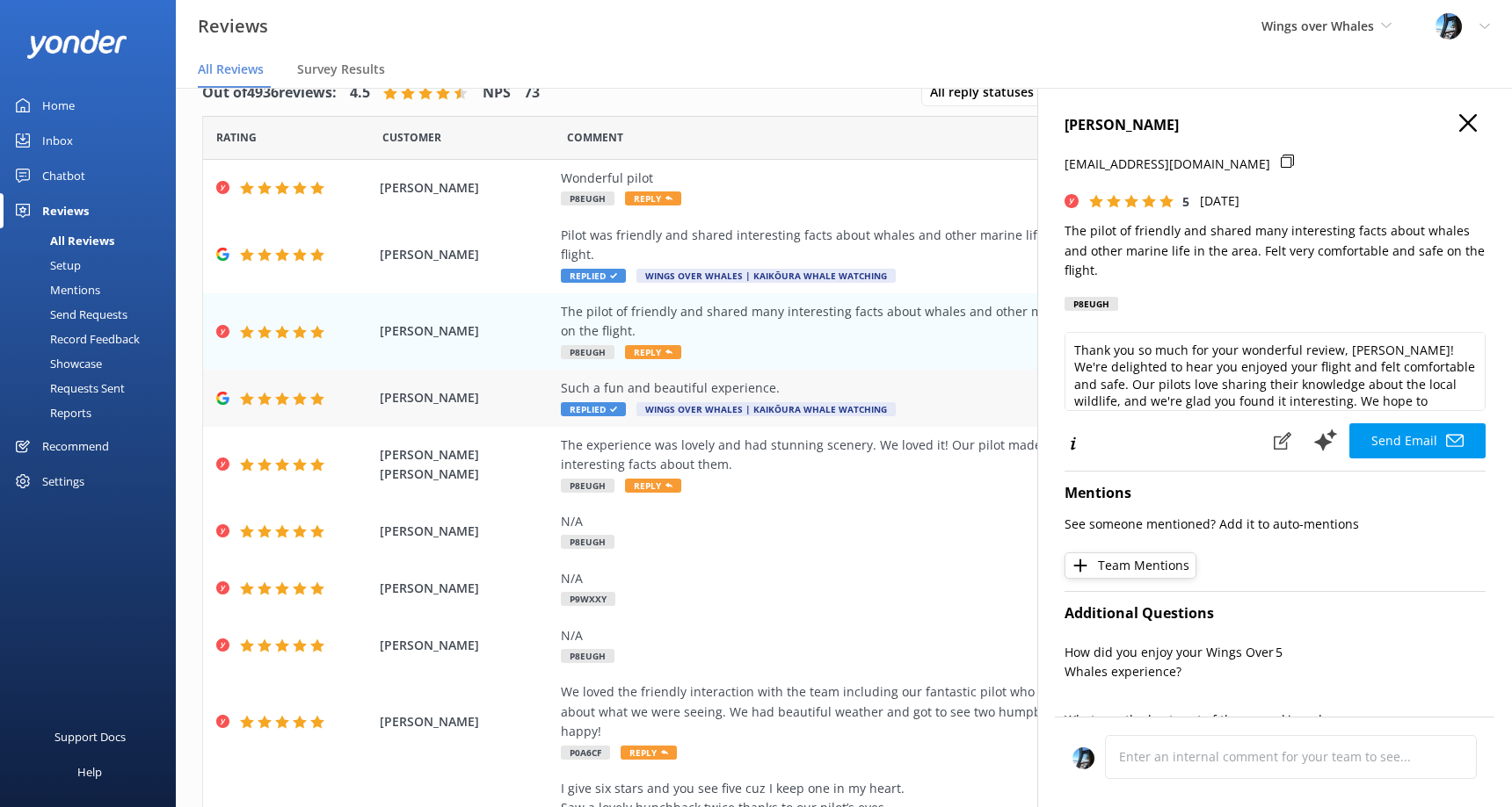
click at [990, 380] on div "Such a fun and beautiful experience. Replied Wings Over Whales | Kaikōura Whale…" at bounding box center [960, 399] width 799 height 39
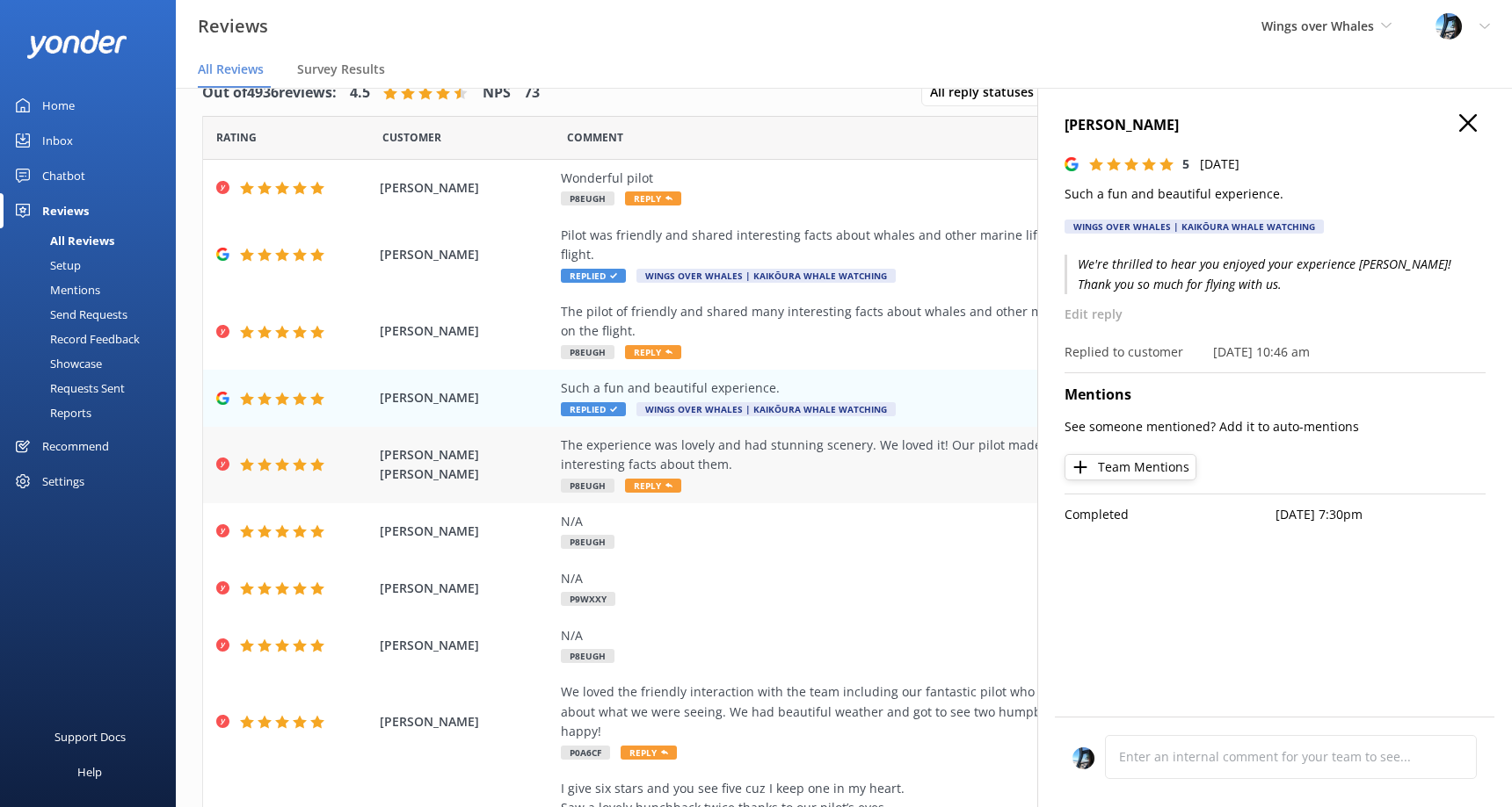
click at [755, 453] on div "The experience was lovely and had stunning scenery. We loved it! Our pilot made…" at bounding box center [960, 456] width 799 height 39
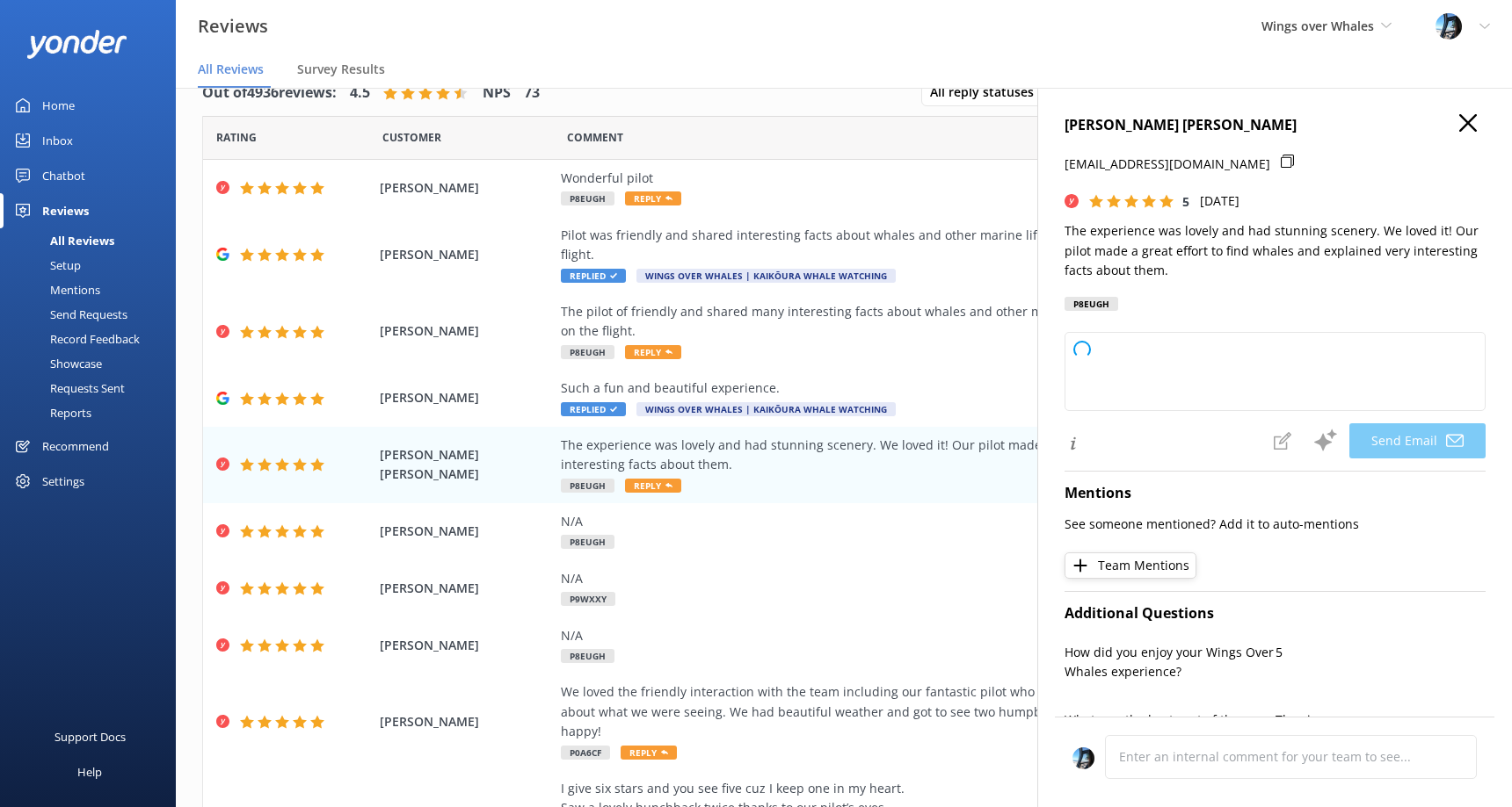
scroll to position [33, 0]
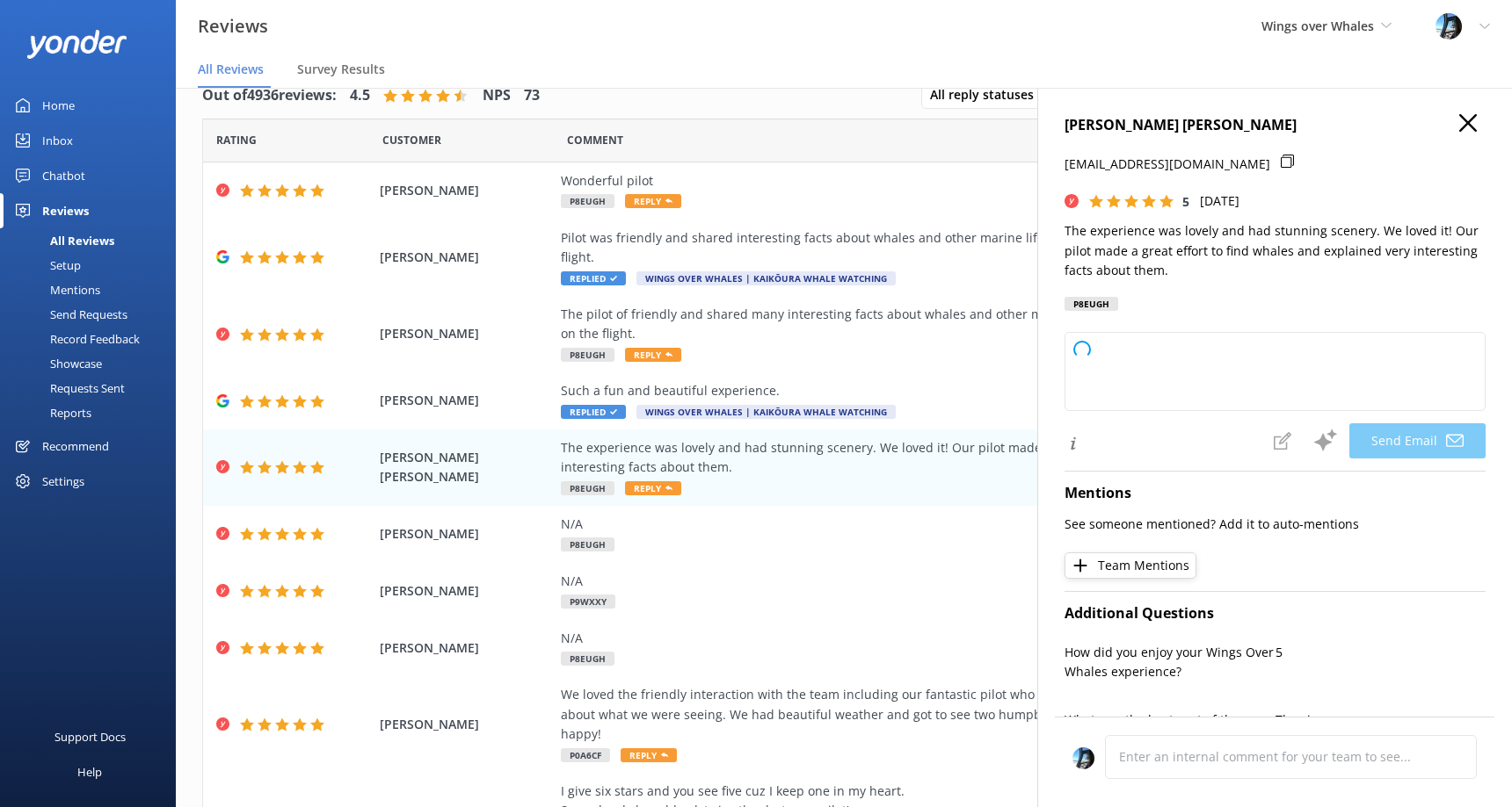
type textarea "Thank you so much, [PERSON_NAME]! We're thrilled you enjoyed the experience and…"
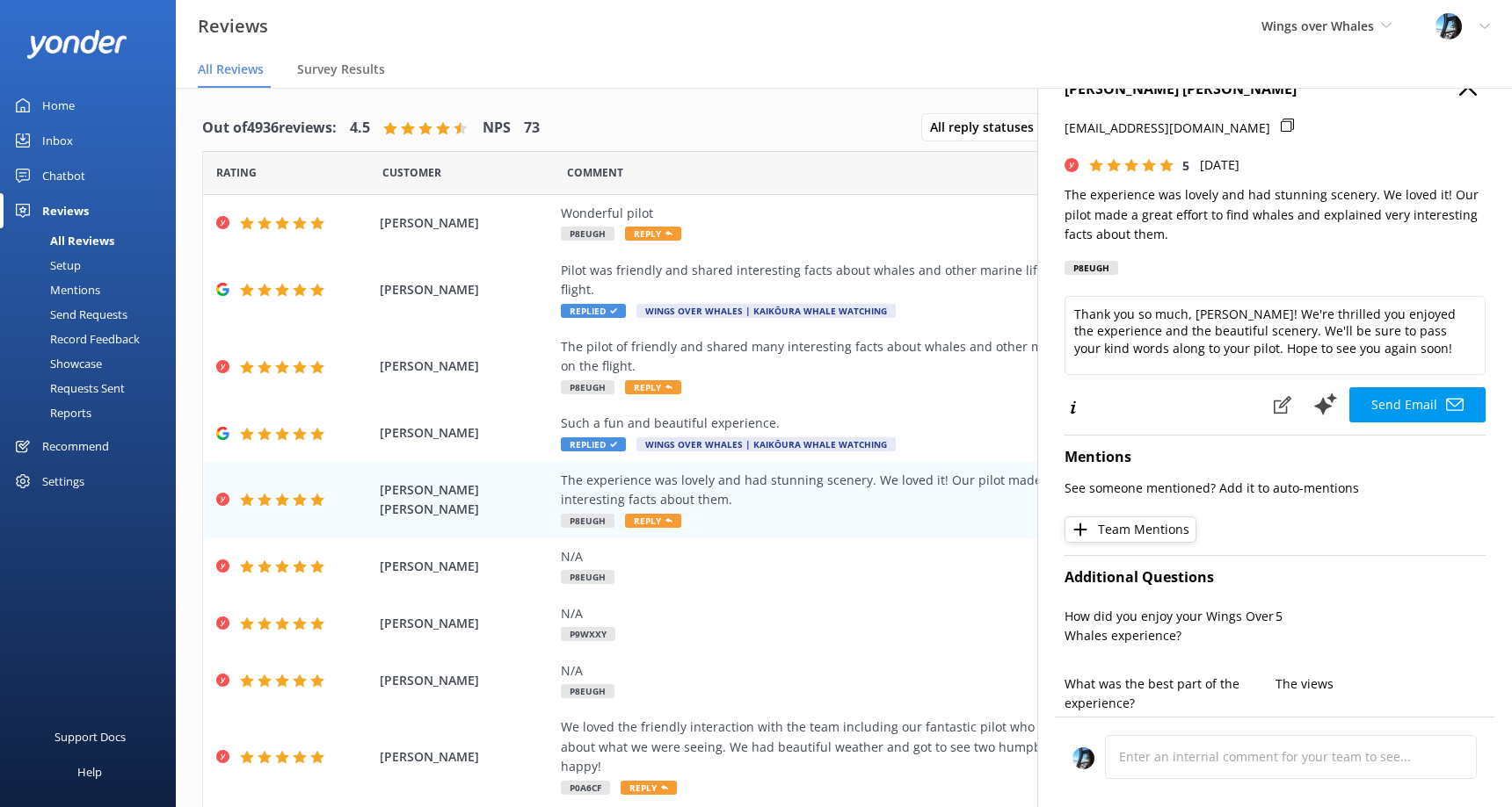
scroll to position [0, 0]
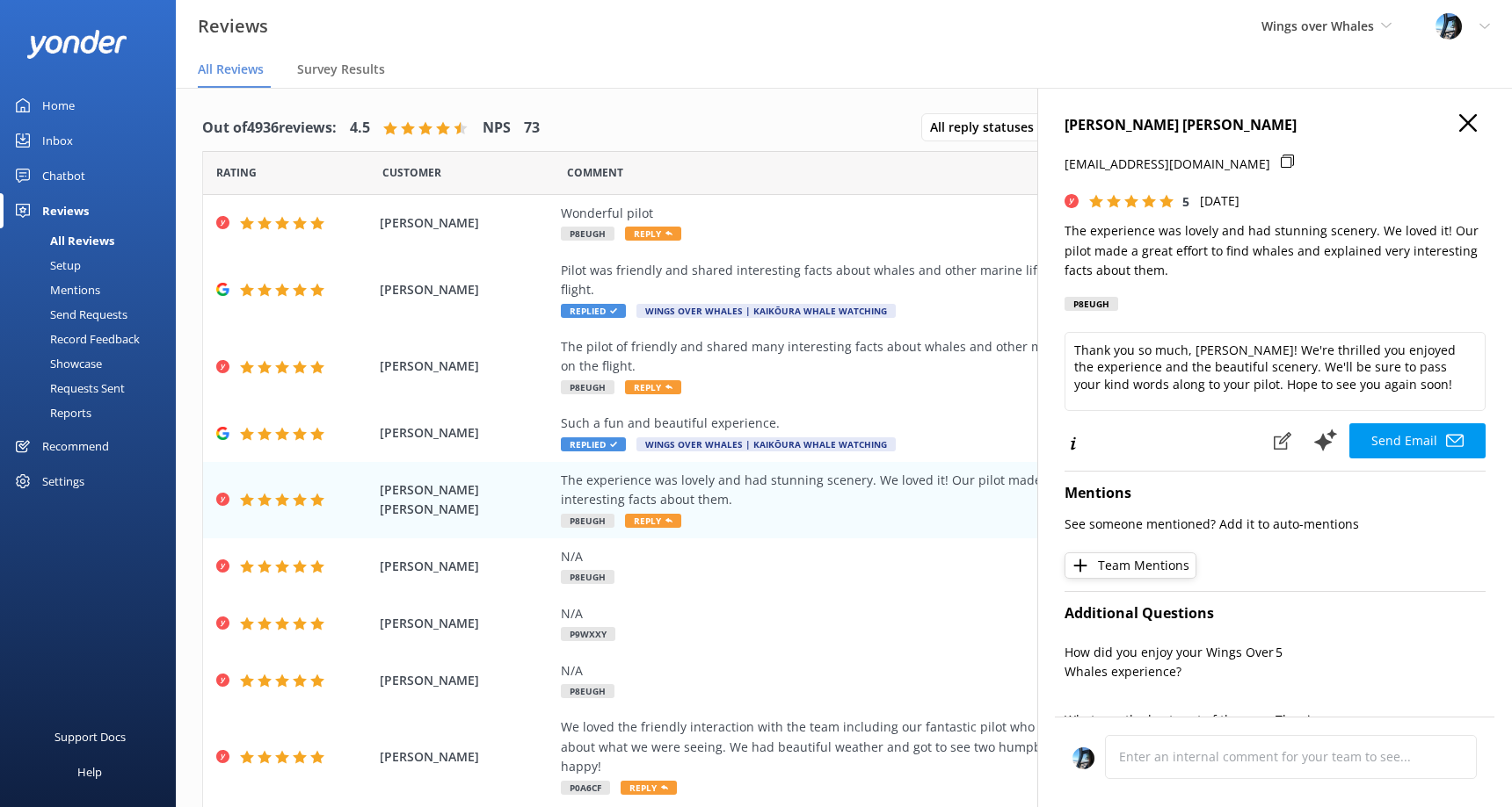
click at [1464, 119] on use "button" at bounding box center [1468, 123] width 18 height 18
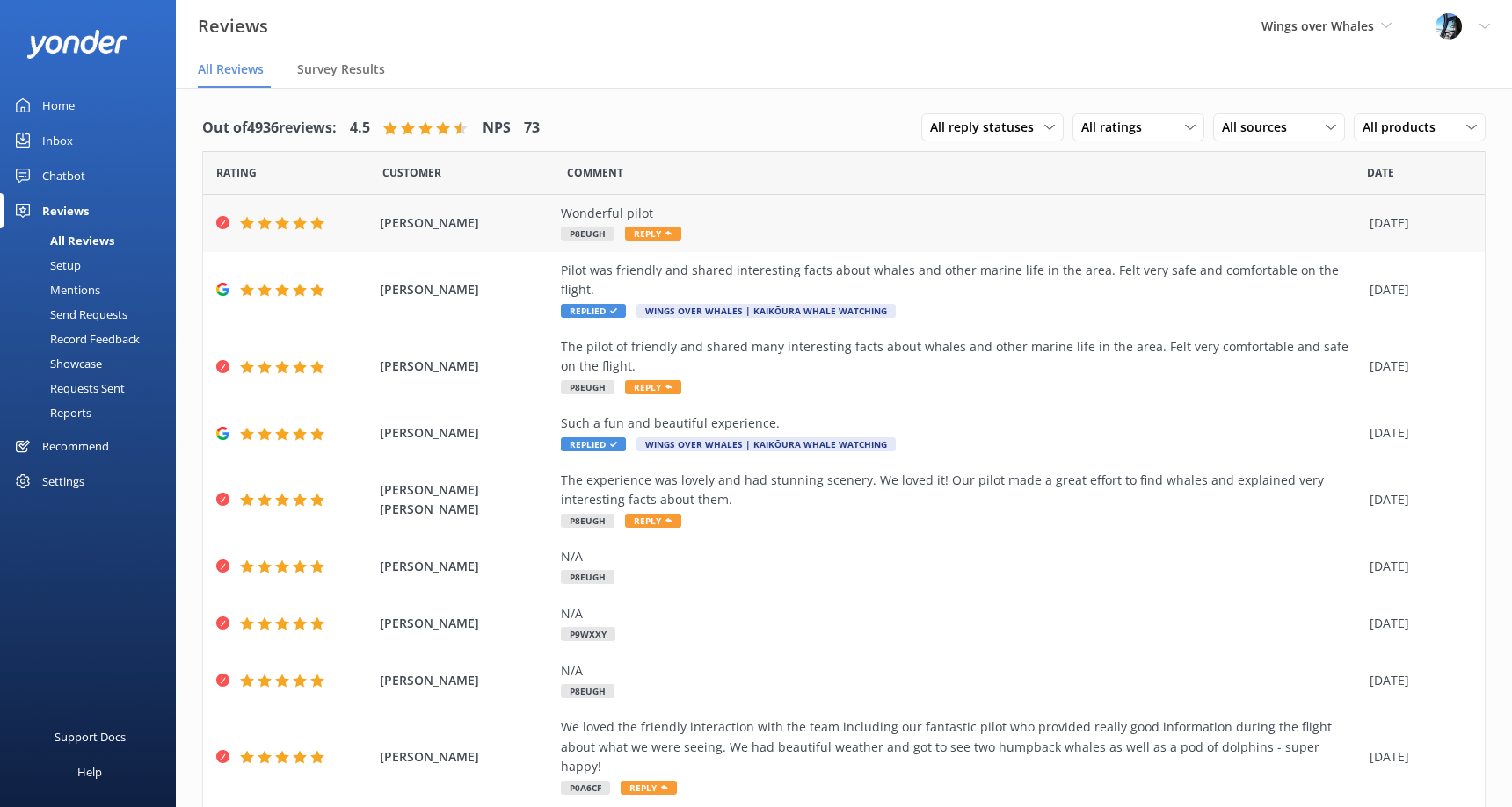
click at [813, 229] on div "Wonderful pilot P8EUGH Reply" at bounding box center [960, 224] width 799 height 39
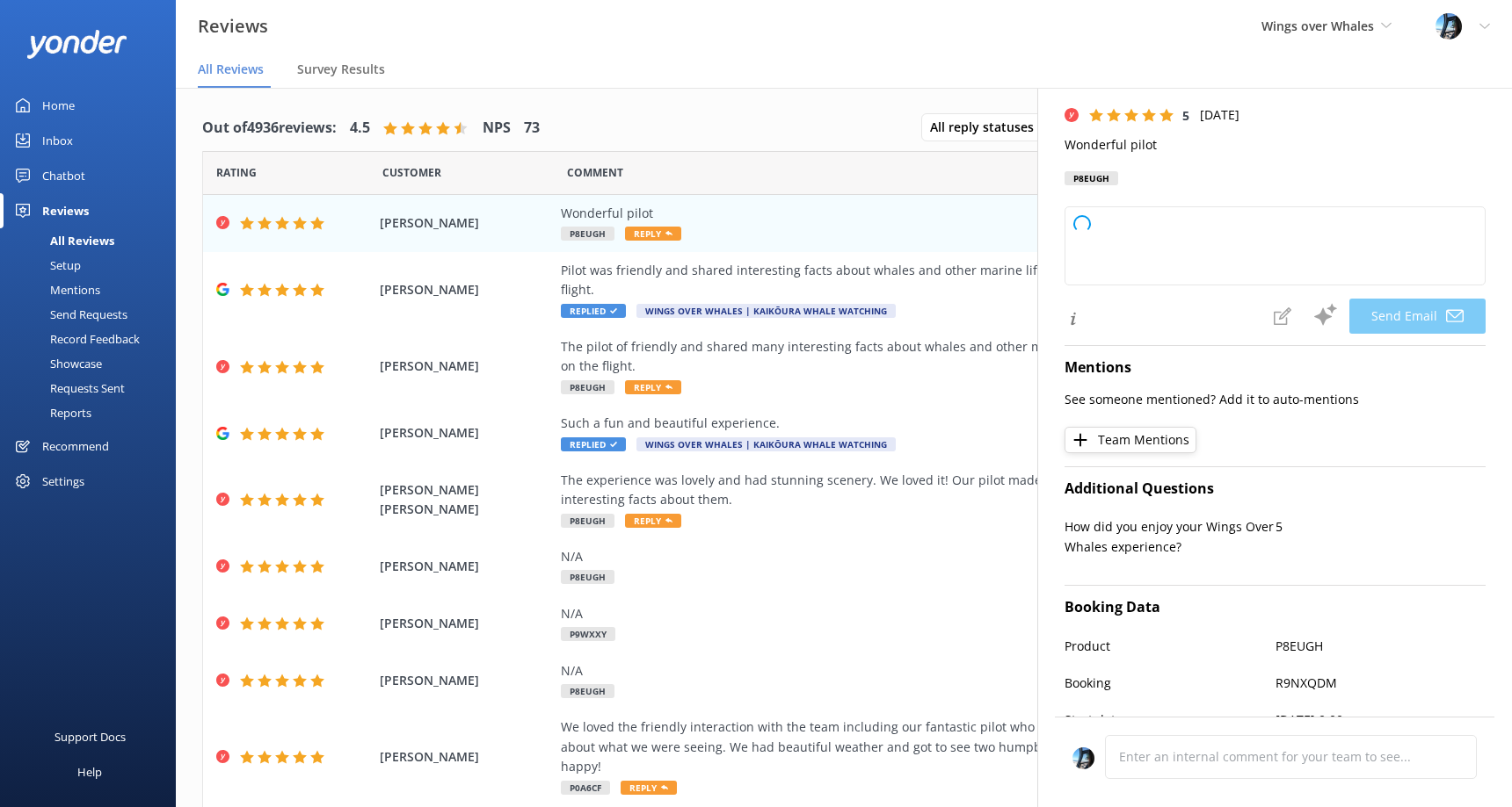
scroll to position [278, 0]
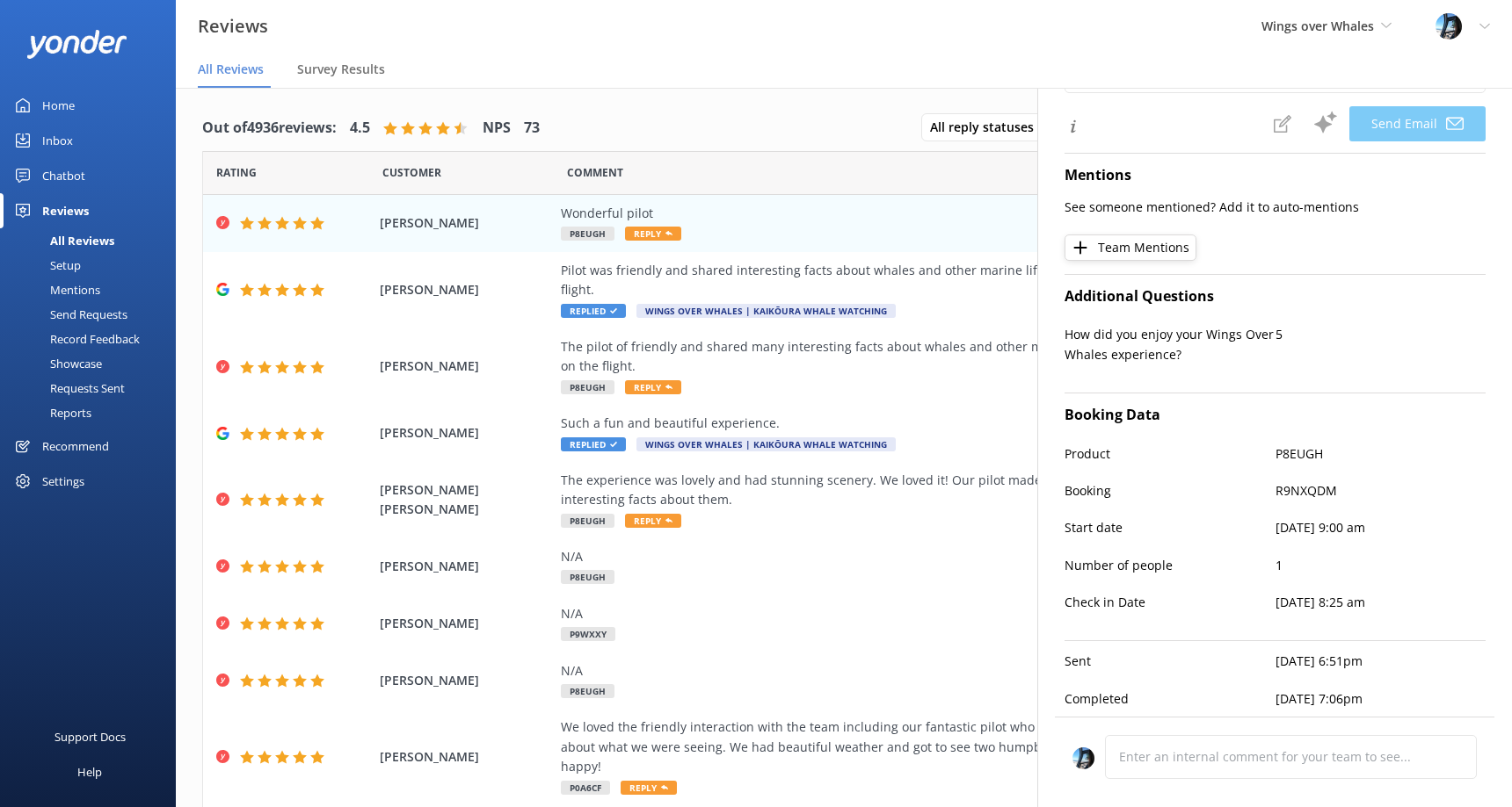
type textarea "Thank you so much for your kind words, [PERSON_NAME]! We're delighted to hear y…"
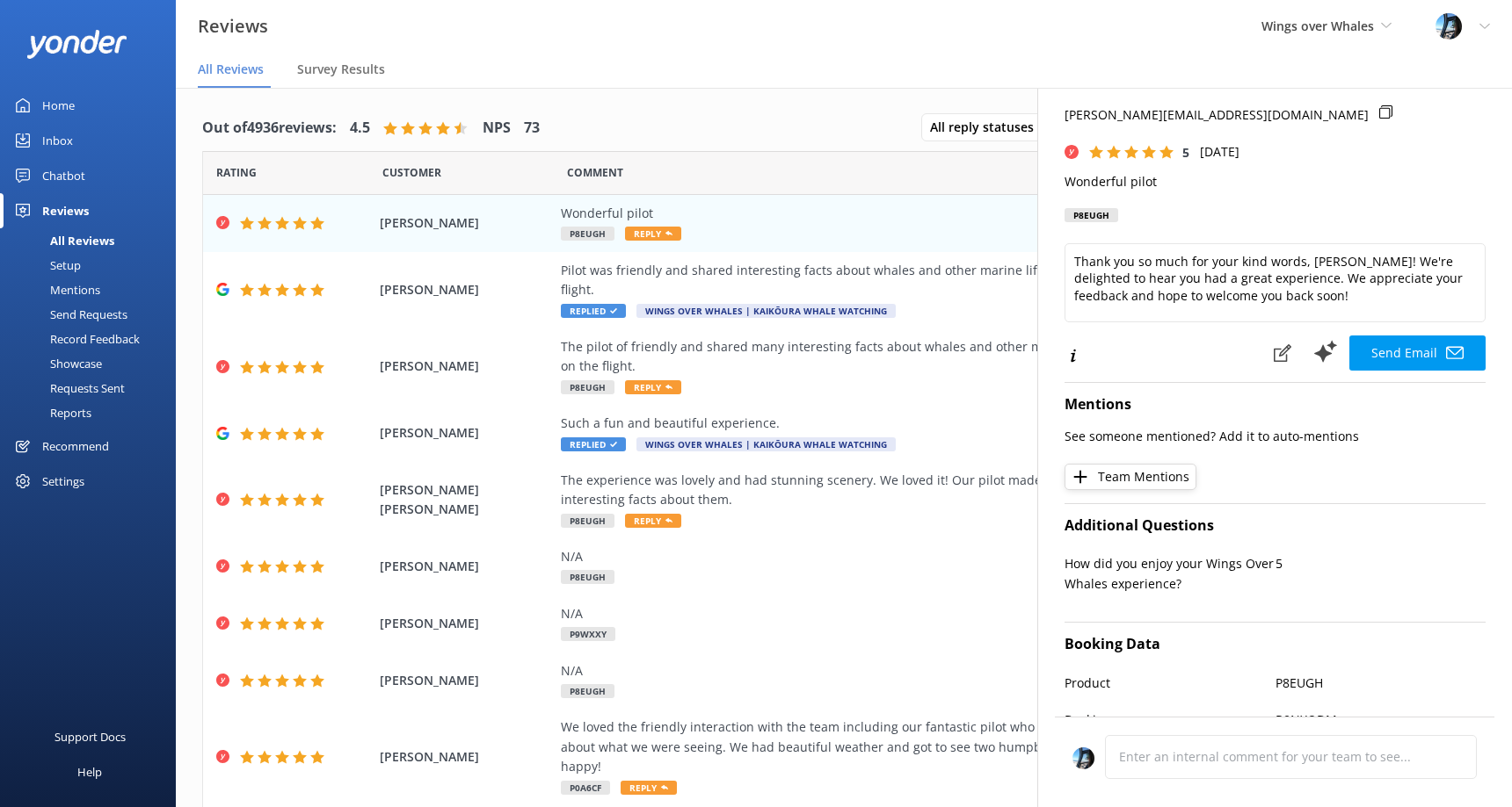
scroll to position [0, 0]
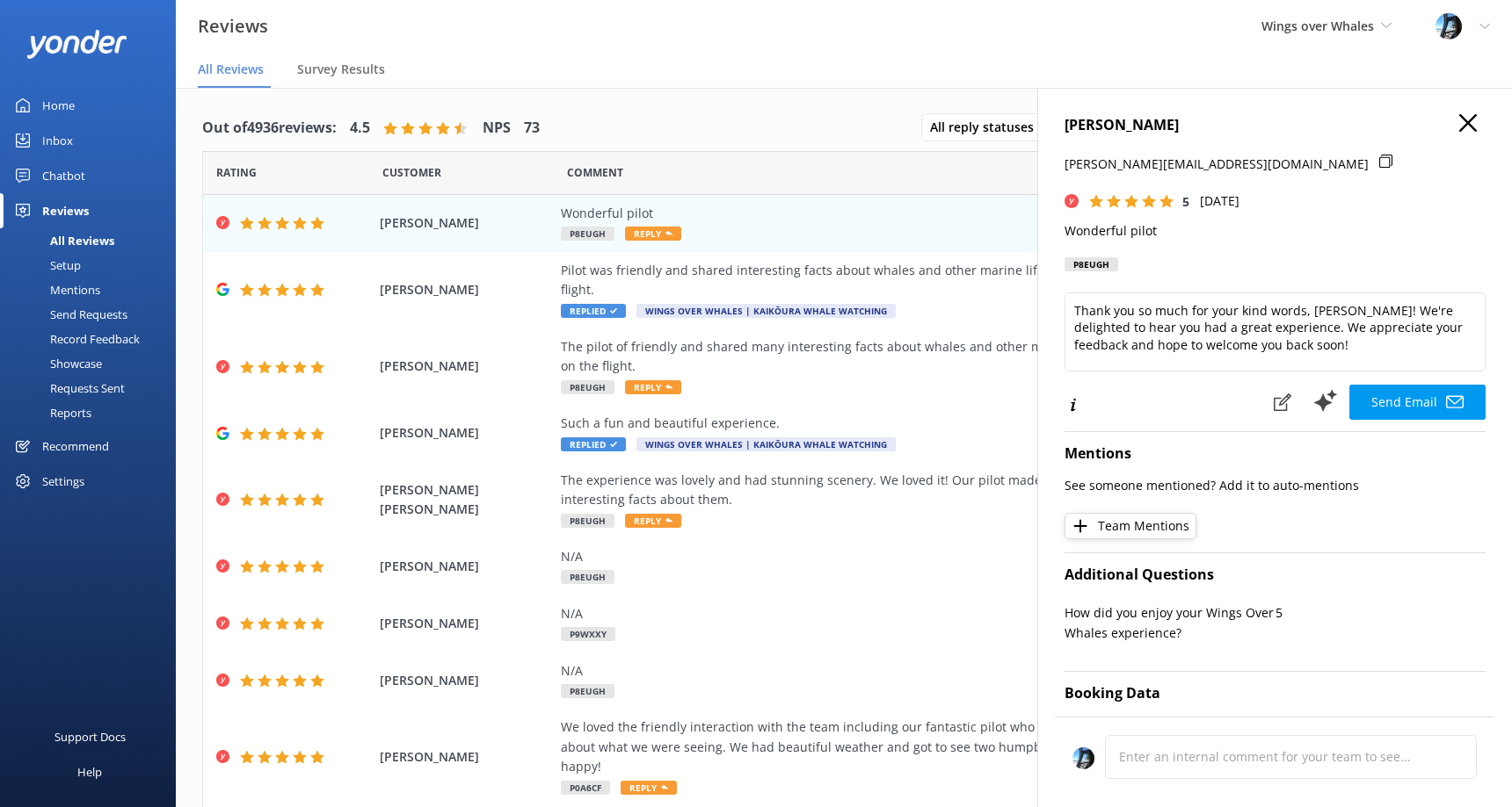
click at [1463, 118] on use "button" at bounding box center [1468, 123] width 18 height 18
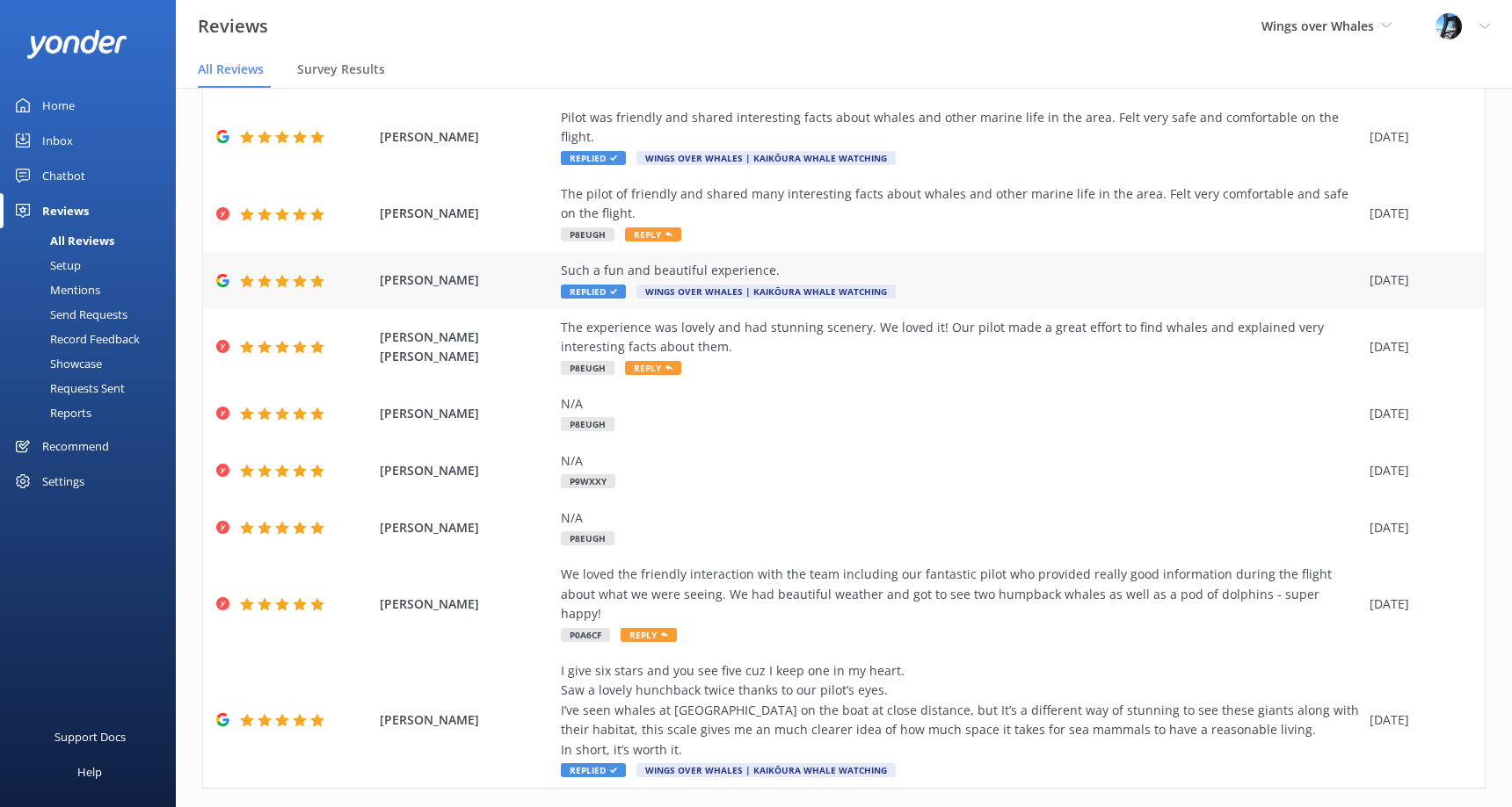
scroll to position [36, 0]
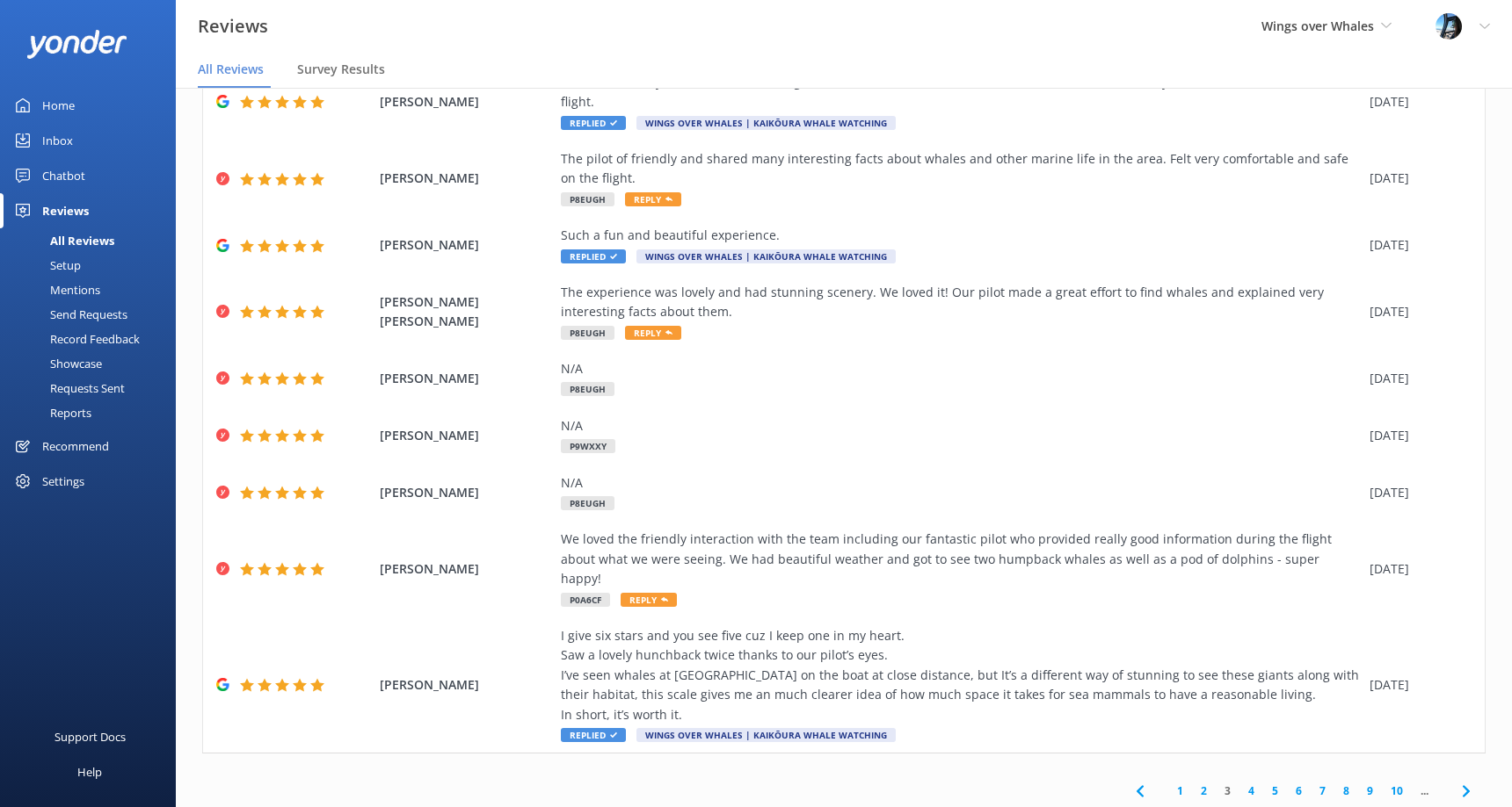
click at [1251, 782] on link "4" at bounding box center [1251, 790] width 24 height 17
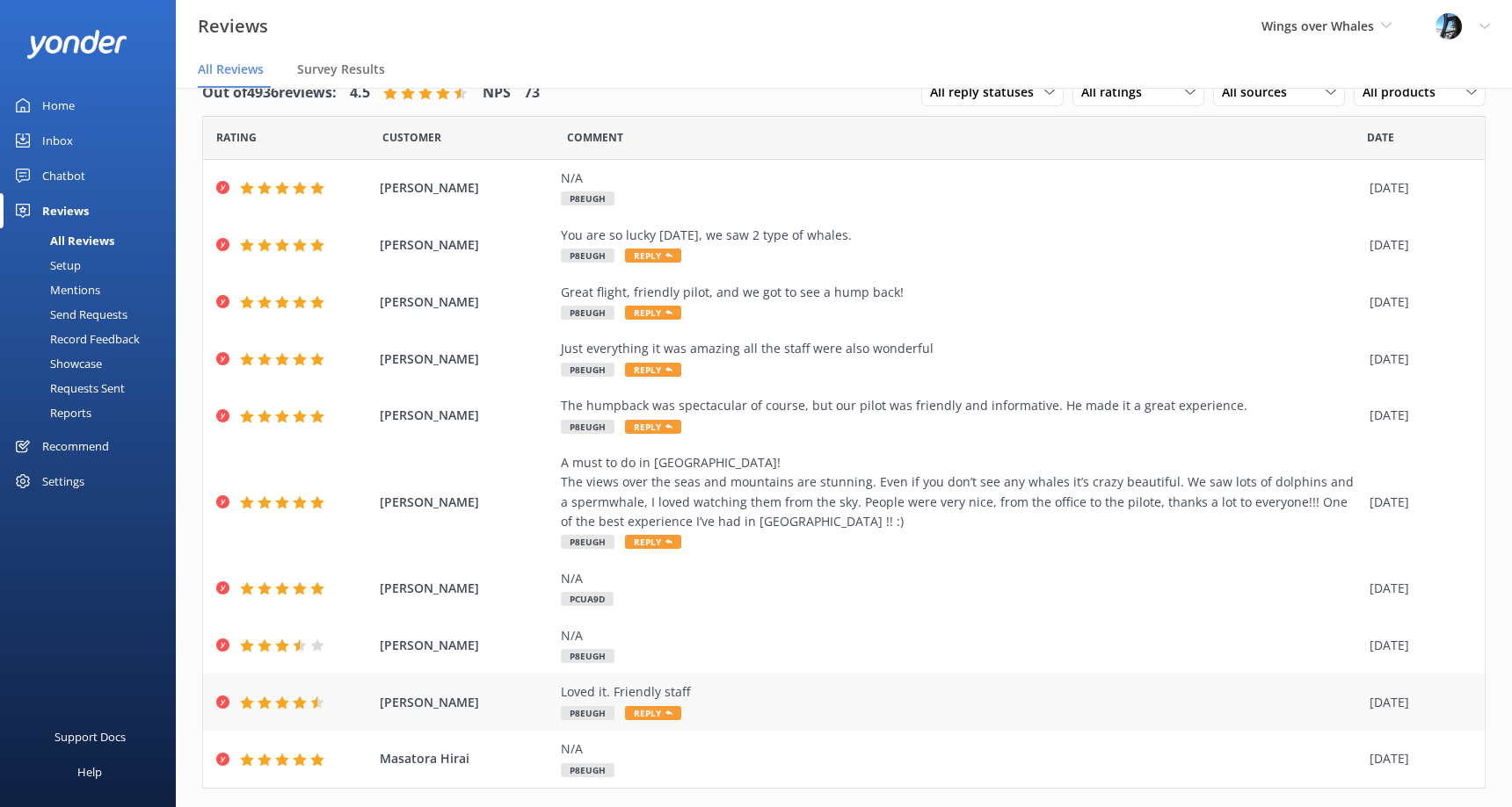
scroll to position [74, 0]
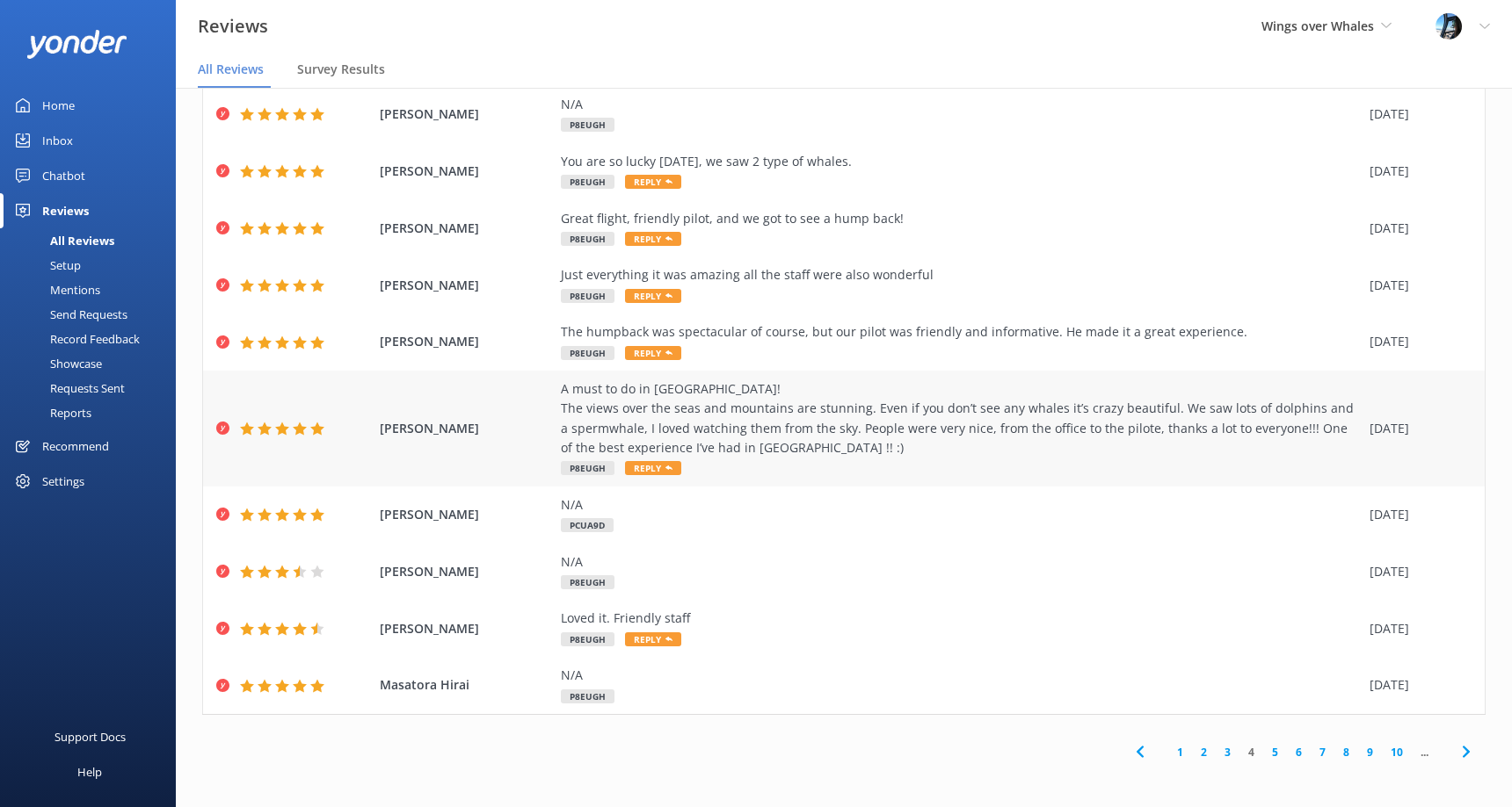
click at [766, 428] on div "A must to do in [GEOGRAPHIC_DATA]! The views over the seas and mountains are st…" at bounding box center [960, 419] width 799 height 79
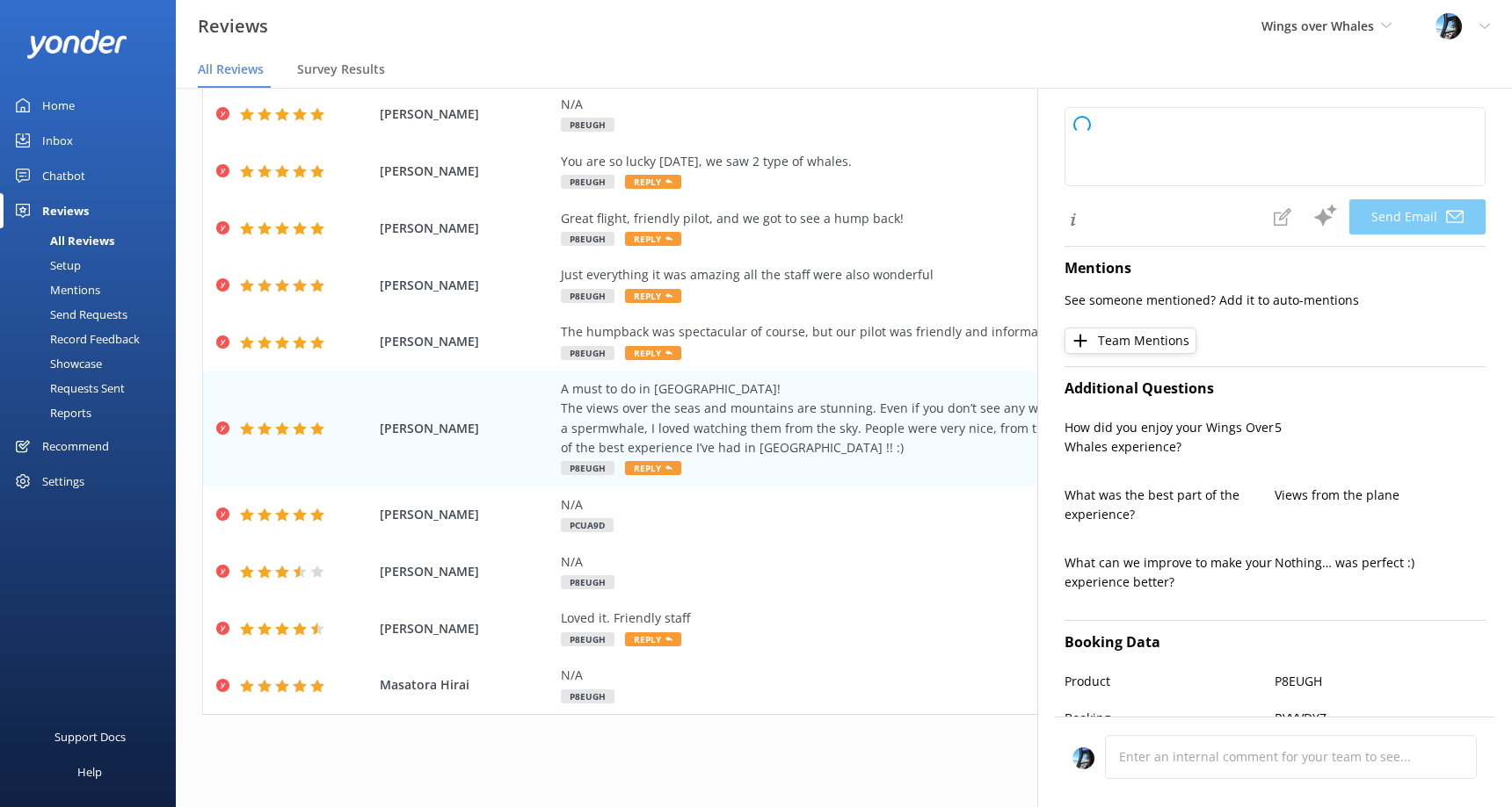
type textarea "Thank you so much for your wonderful review, [PERSON_NAME]! We’re thrilled you …"
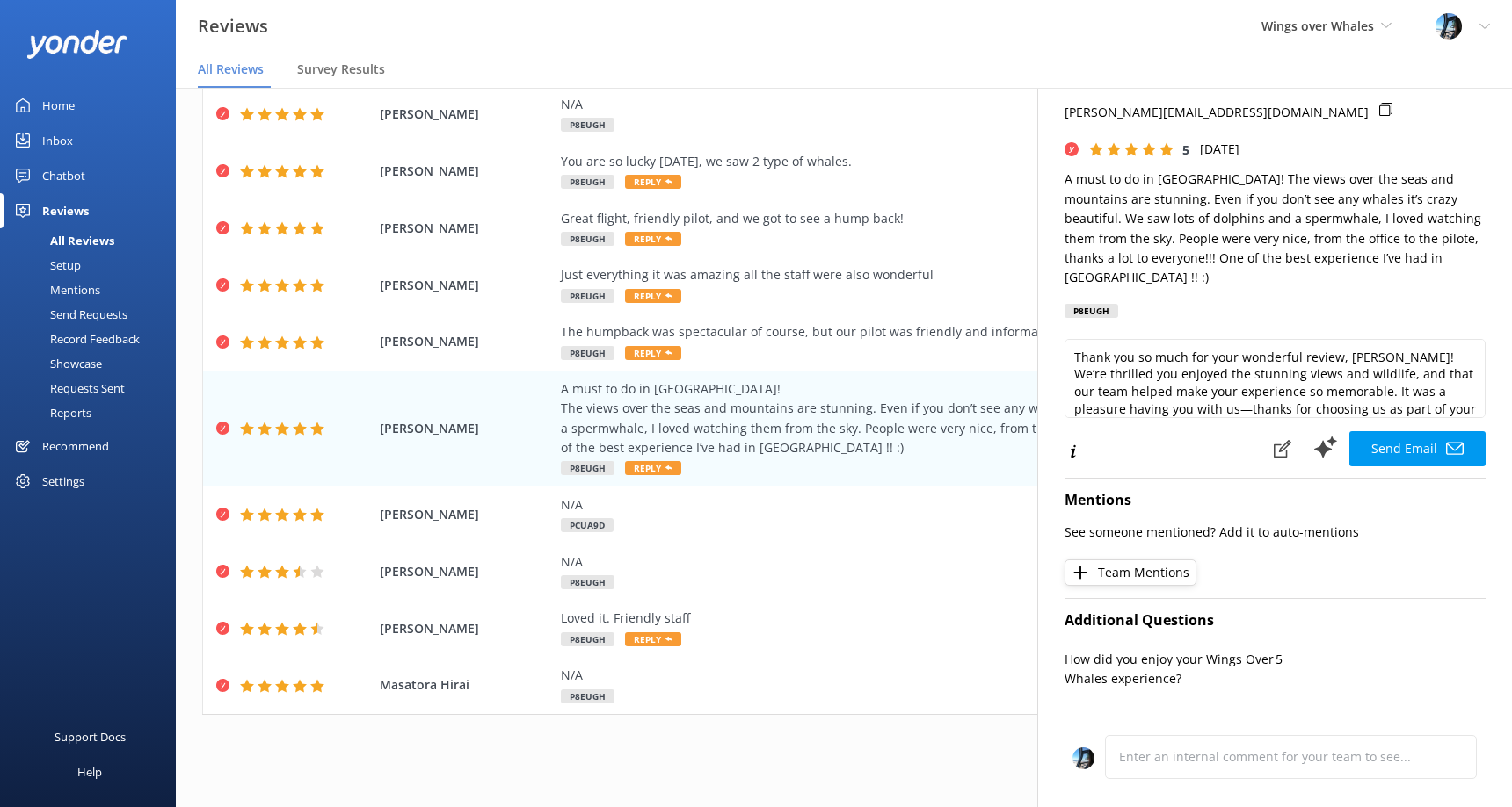
scroll to position [0, 0]
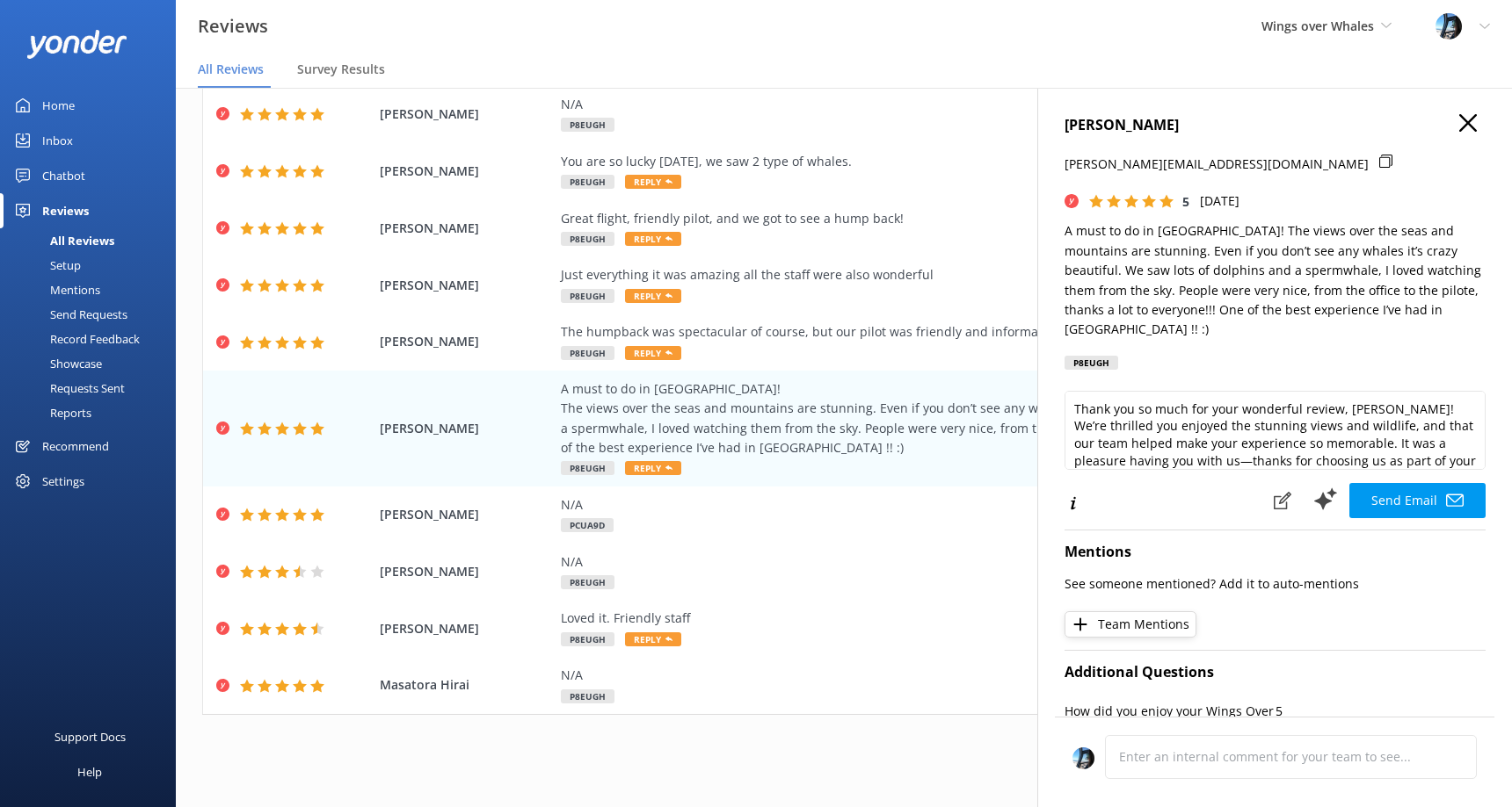
click at [1463, 118] on use "button" at bounding box center [1468, 123] width 18 height 18
